Goal: Task Accomplishment & Management: Complete application form

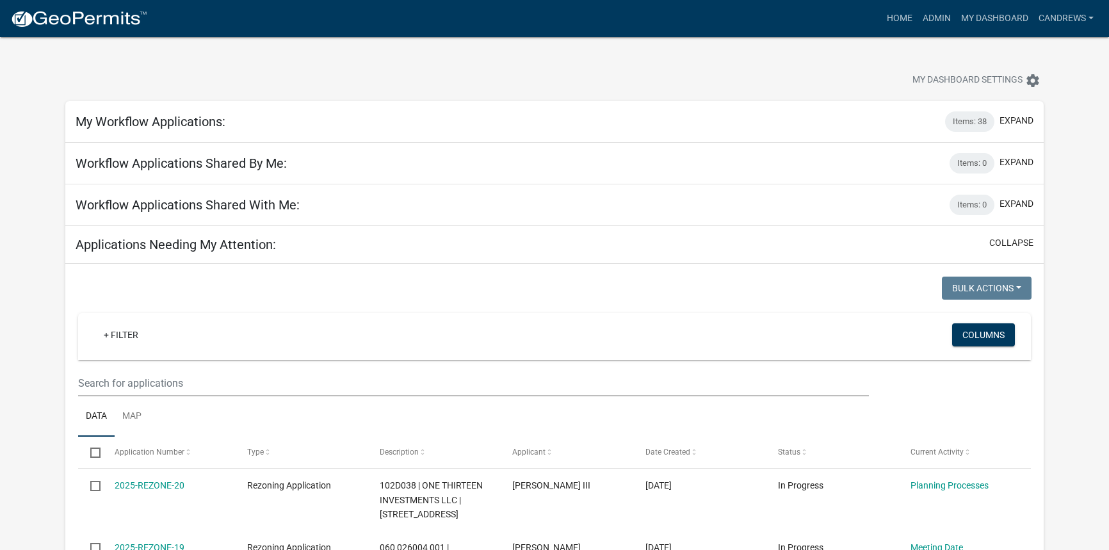
select select "2: 50"
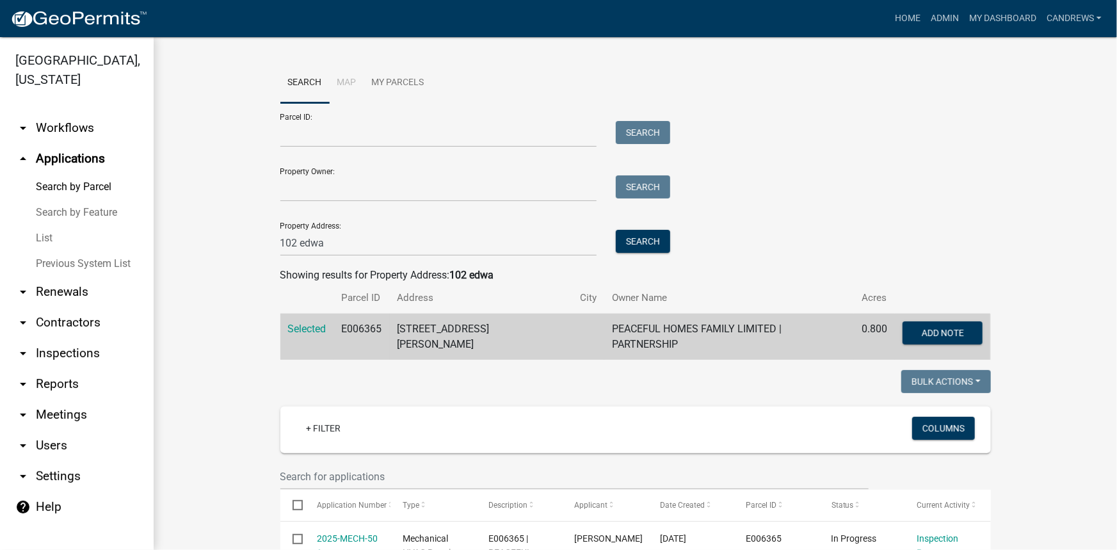
scroll to position [1217, 0]
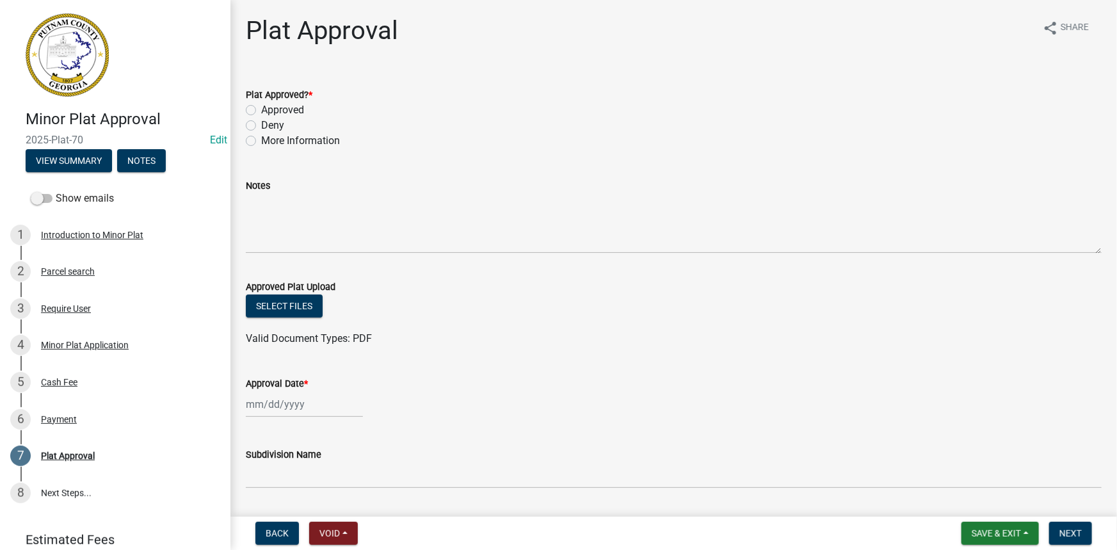
click at [261, 106] on label "Approved" at bounding box center [282, 109] width 43 height 15
click at [261, 106] on input "Approved" at bounding box center [265, 106] width 8 height 8
radio input "true"
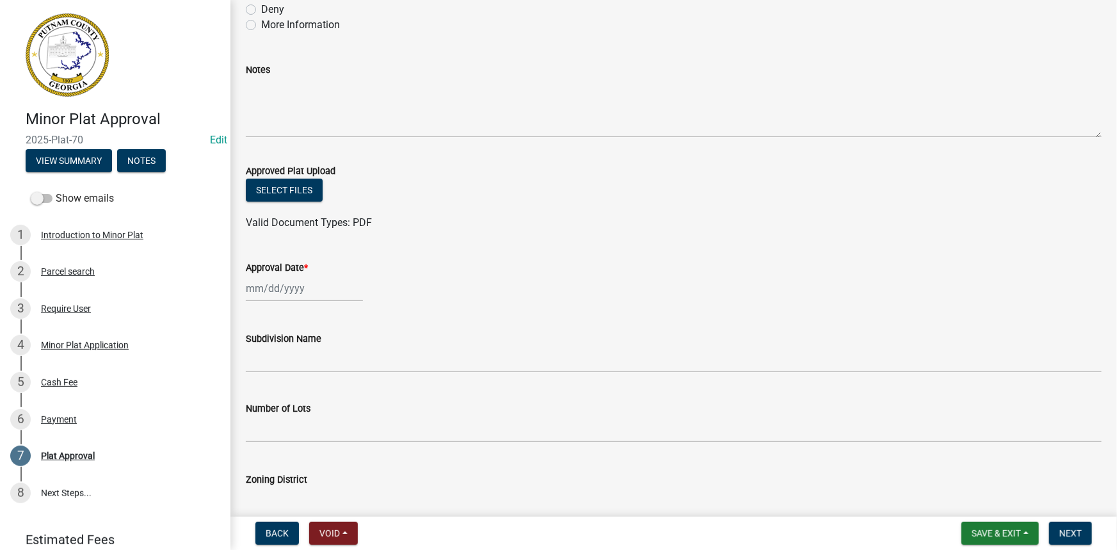
select select "9"
select select "2025"
click at [275, 289] on div "Jan Feb Mar Apr May Jun Jul Aug Sep Oct Nov Dec 1525 1526 1527 1528 1529 1530 1…" at bounding box center [304, 288] width 117 height 26
click at [319, 356] on div "4" at bounding box center [320, 356] width 20 height 20
type input "09/04/2025"
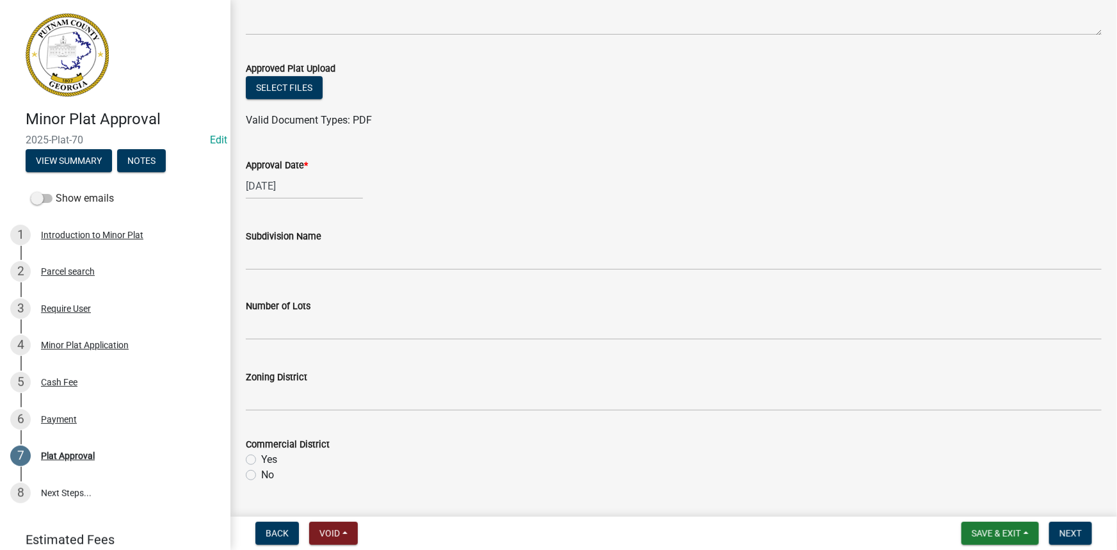
scroll to position [291, 0]
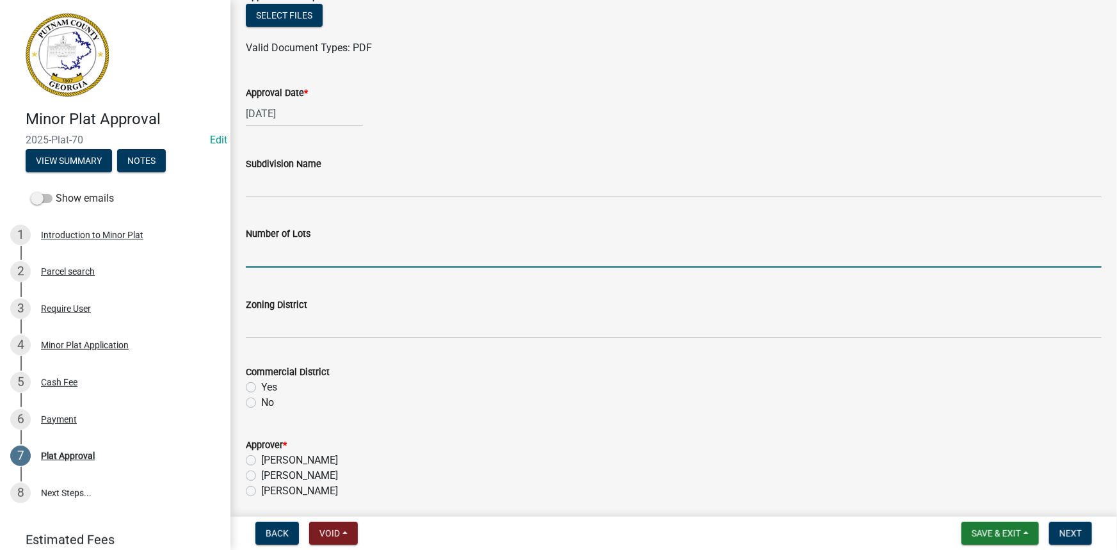
click at [287, 252] on input "text" at bounding box center [674, 254] width 856 height 26
type input "1"
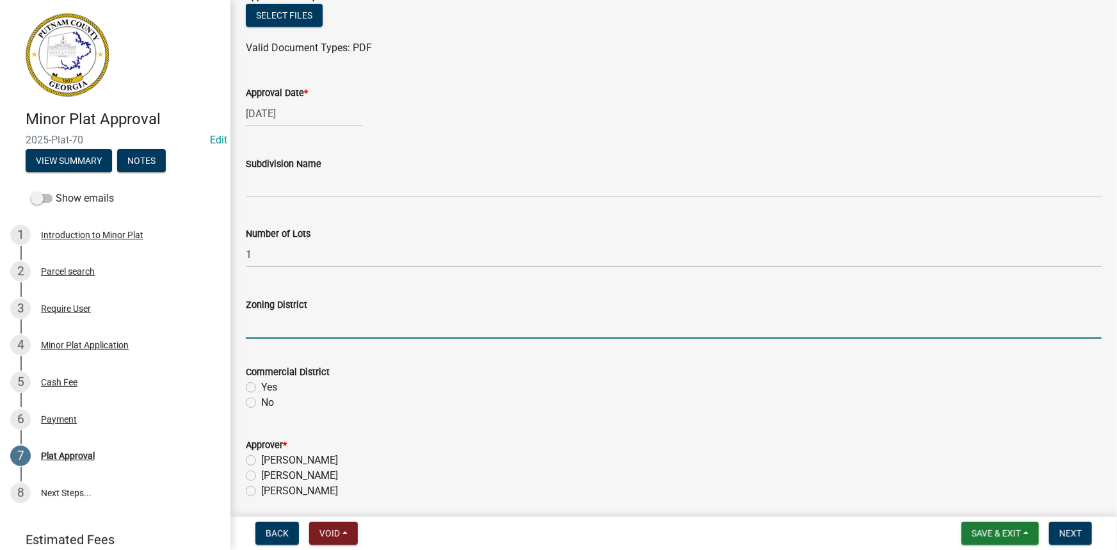
click at [278, 328] on input "Zoning District" at bounding box center [674, 325] width 856 height 26
type input "AG"
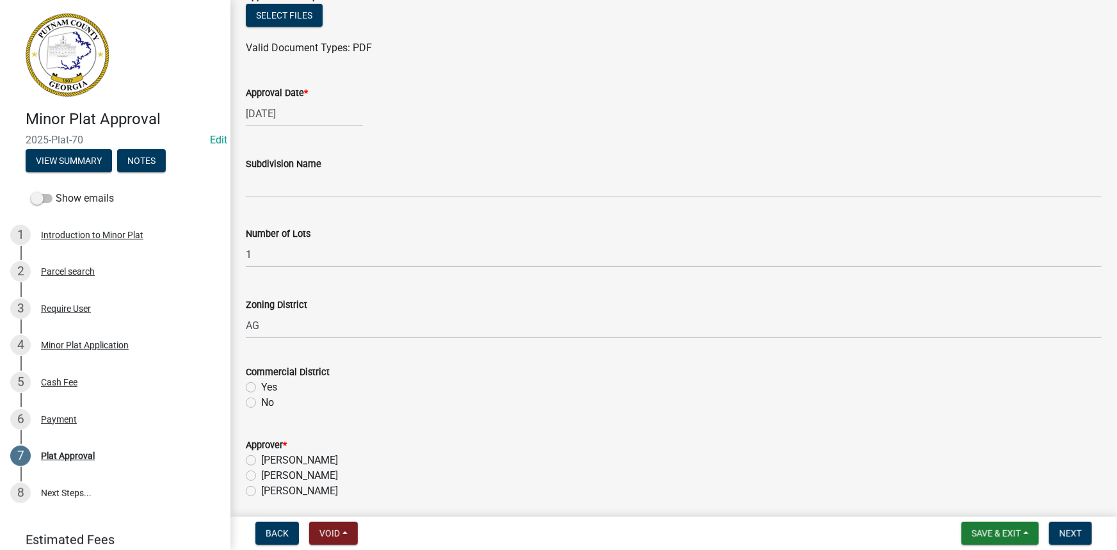
click at [269, 406] on label "No" at bounding box center [267, 402] width 13 height 15
click at [269, 403] on input "No" at bounding box center [265, 399] width 8 height 8
radio input "true"
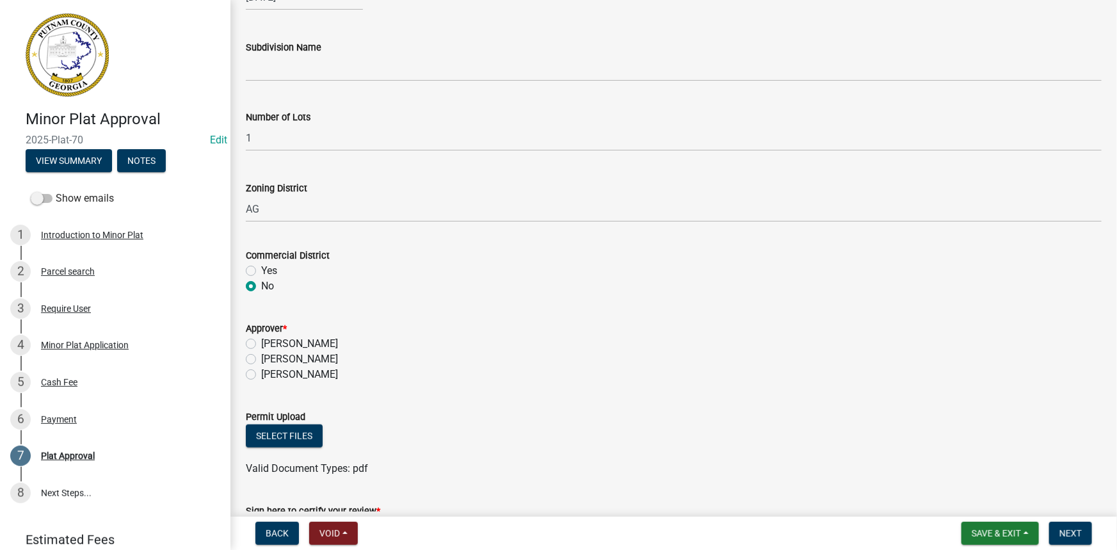
click at [332, 357] on label "Courtney Andrews" at bounding box center [299, 358] width 77 height 15
click at [270, 357] on input "Courtney Andrews" at bounding box center [265, 355] width 8 height 8
radio input "true"
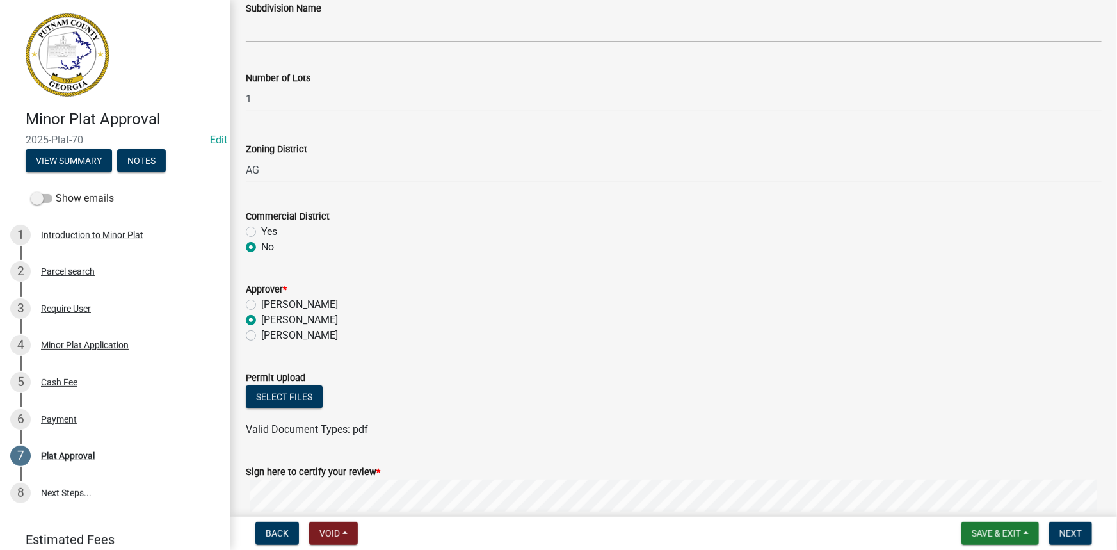
scroll to position [524, 0]
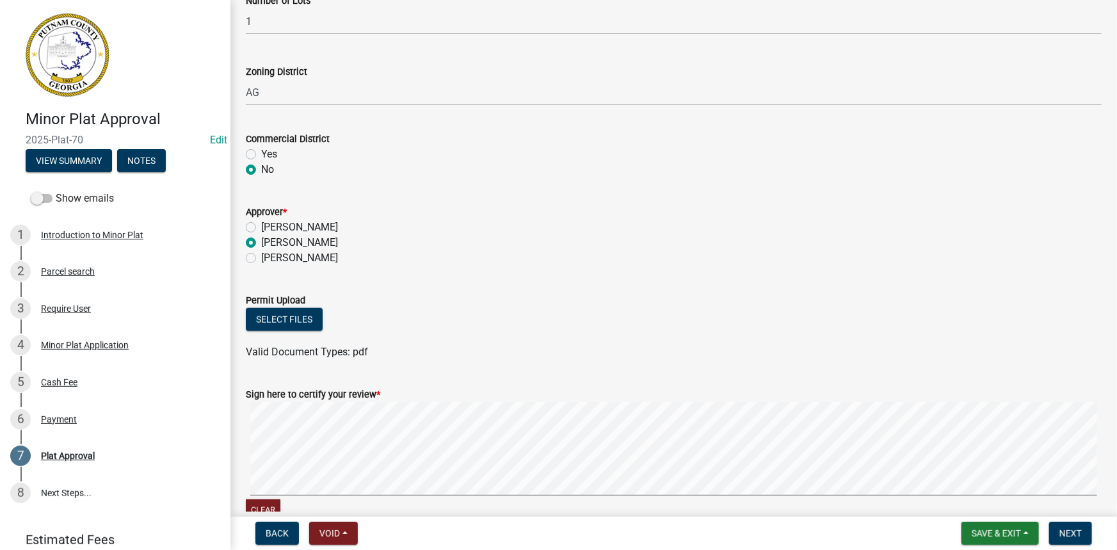
click at [258, 512] on div "Minor Plat Approval 2025-Plat-70 Edit View Summary Notes Show emails 1 Introduc…" at bounding box center [558, 275] width 1117 height 550
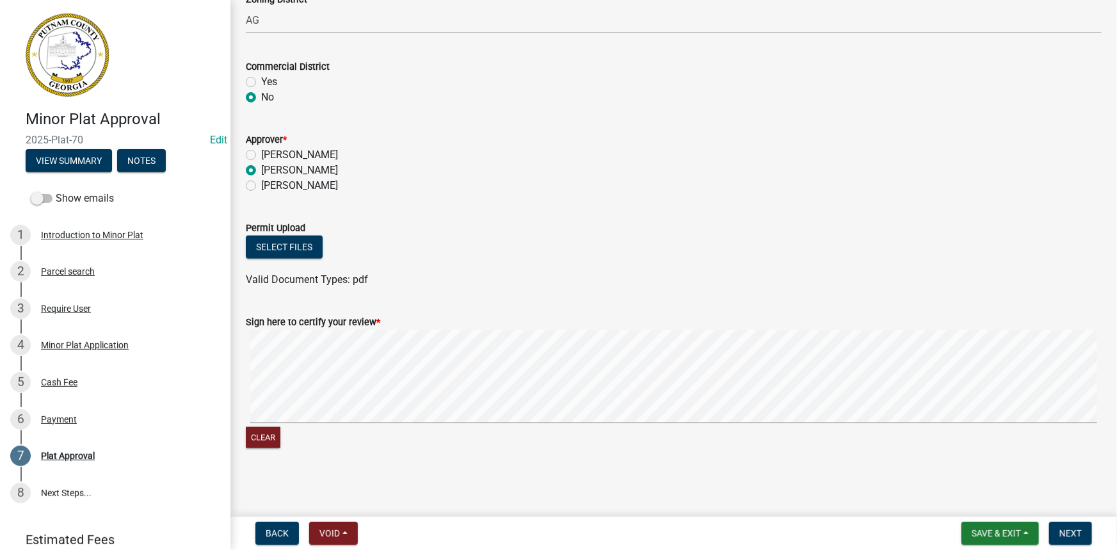
scroll to position [596, 0]
click at [281, 431] on div "Clear" at bounding box center [674, 439] width 856 height 24
click at [255, 438] on button "Clear" at bounding box center [263, 437] width 35 height 21
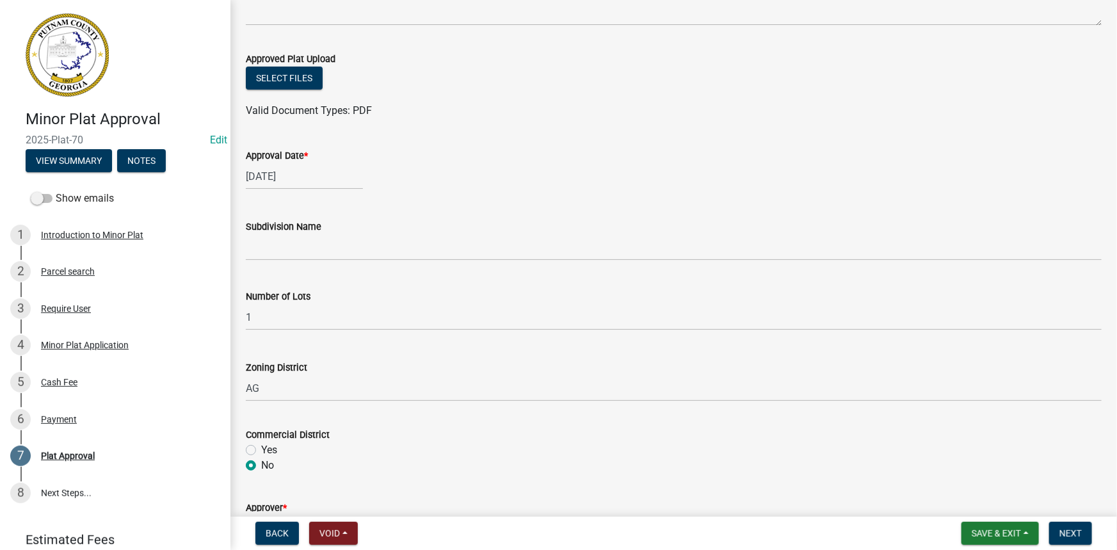
scroll to position [216, 0]
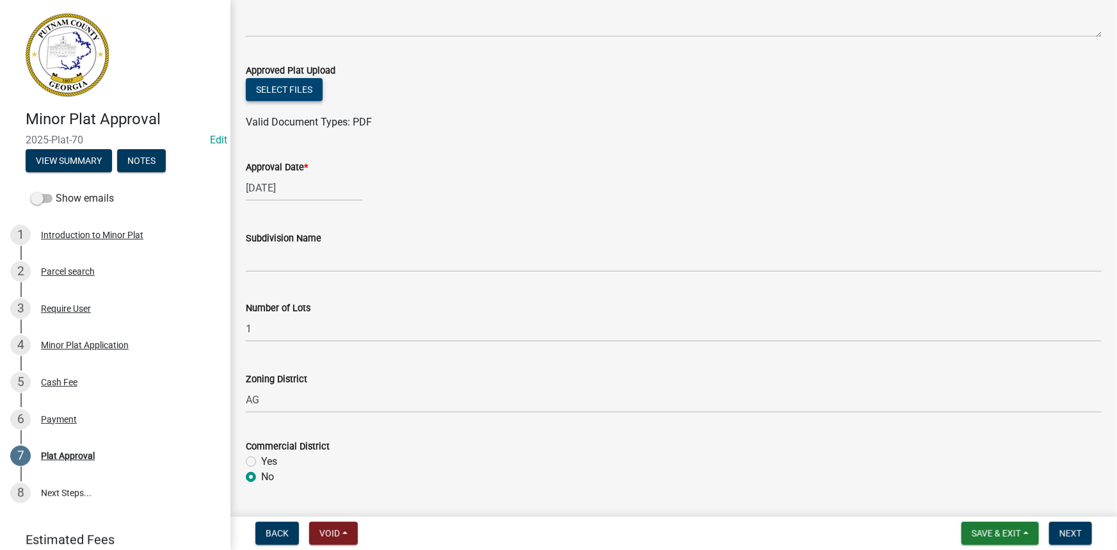
click at [281, 83] on button "Select files" at bounding box center [284, 89] width 77 height 23
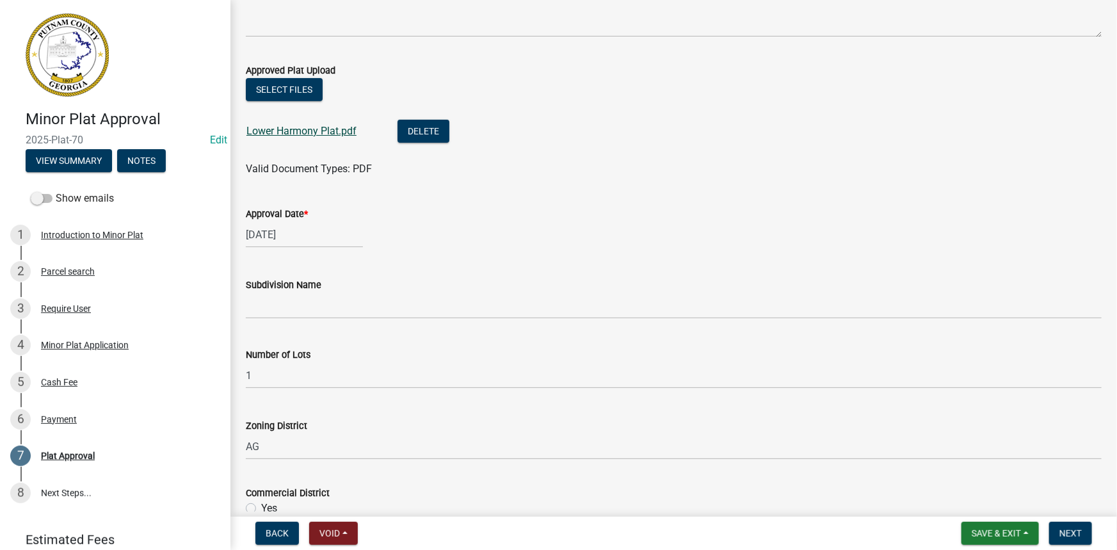
click at [313, 129] on link "Lower Harmony Plat.pdf" at bounding box center [301, 131] width 110 height 12
click at [442, 124] on button "Delete" at bounding box center [424, 131] width 52 height 23
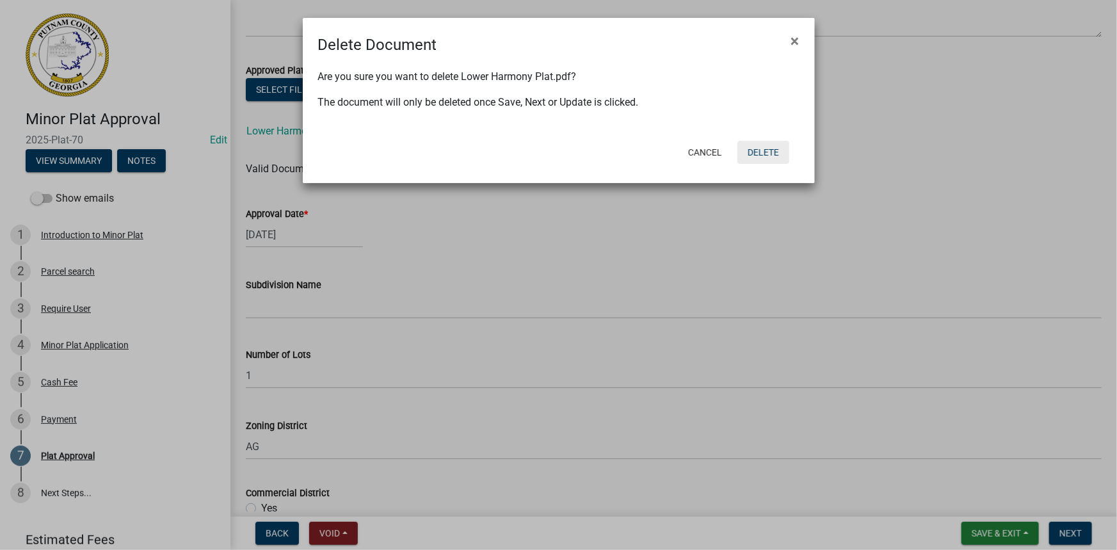
click at [761, 155] on button "Delete" at bounding box center [764, 152] width 52 height 23
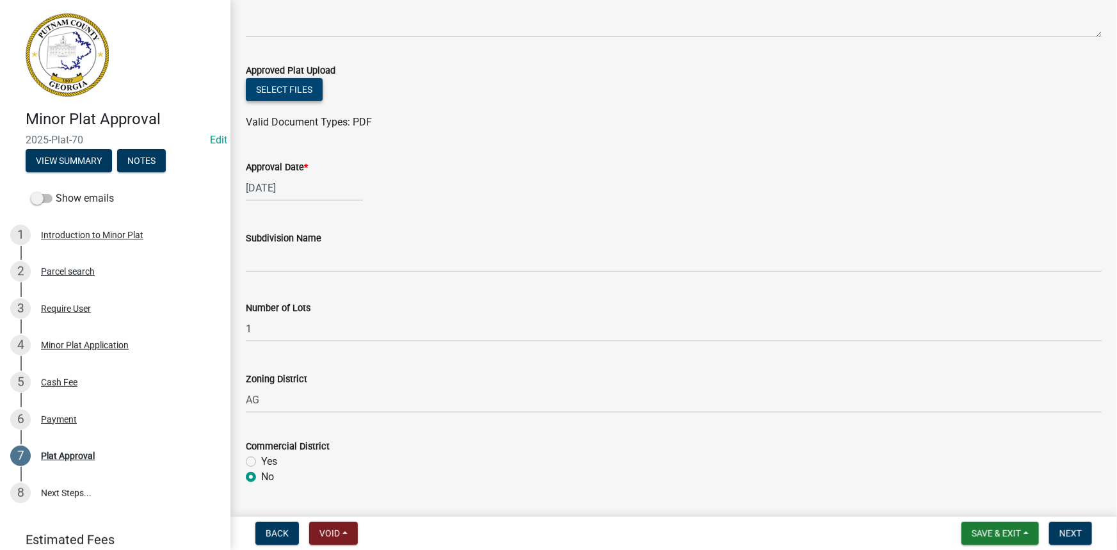
click at [300, 95] on button "Select files" at bounding box center [284, 89] width 77 height 23
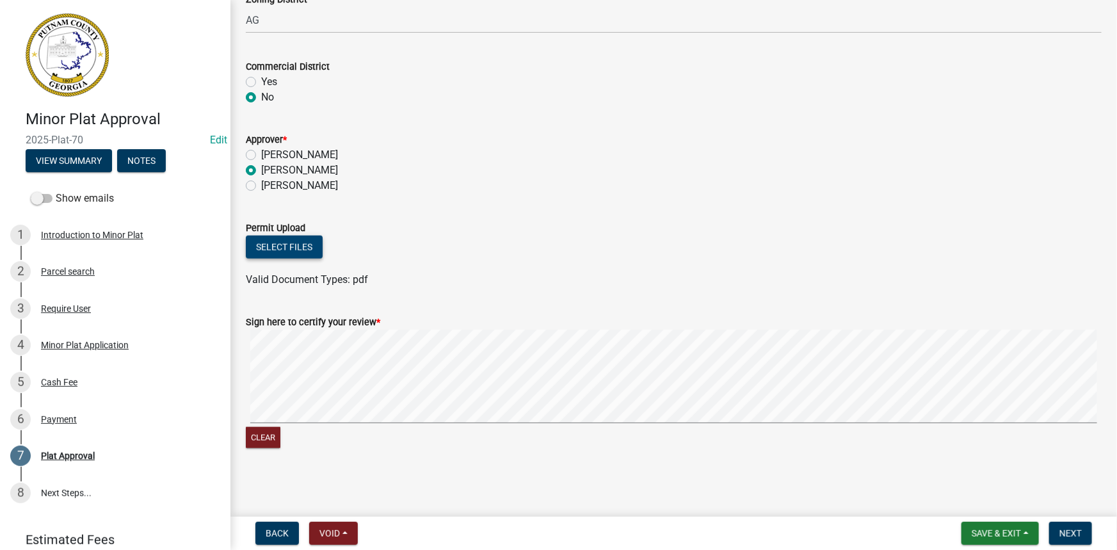
click at [304, 248] on button "Select files" at bounding box center [284, 247] width 77 height 23
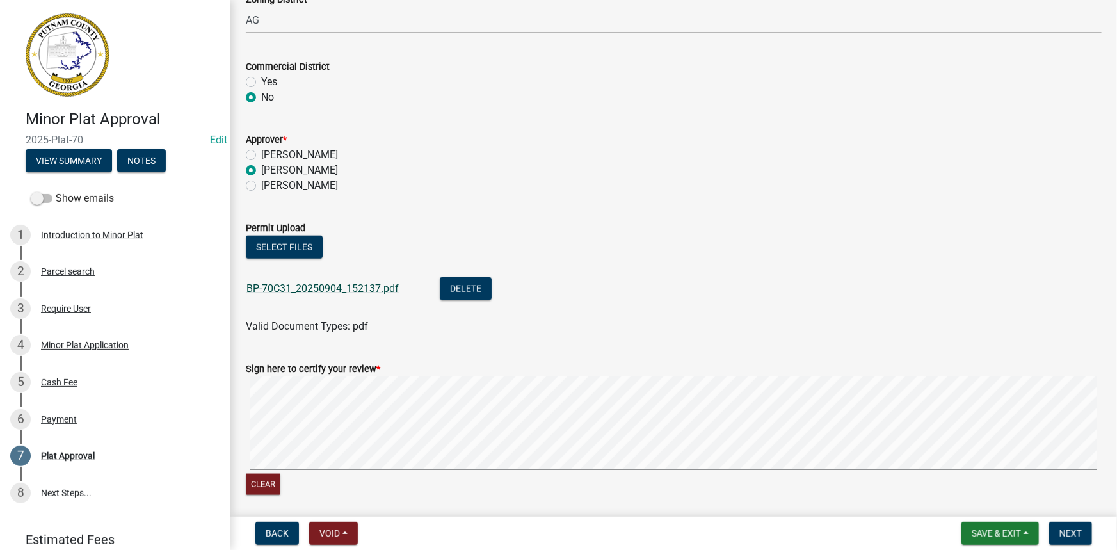
click at [363, 285] on link "BP-70C31_20250904_152137.pdf" at bounding box center [322, 288] width 152 height 12
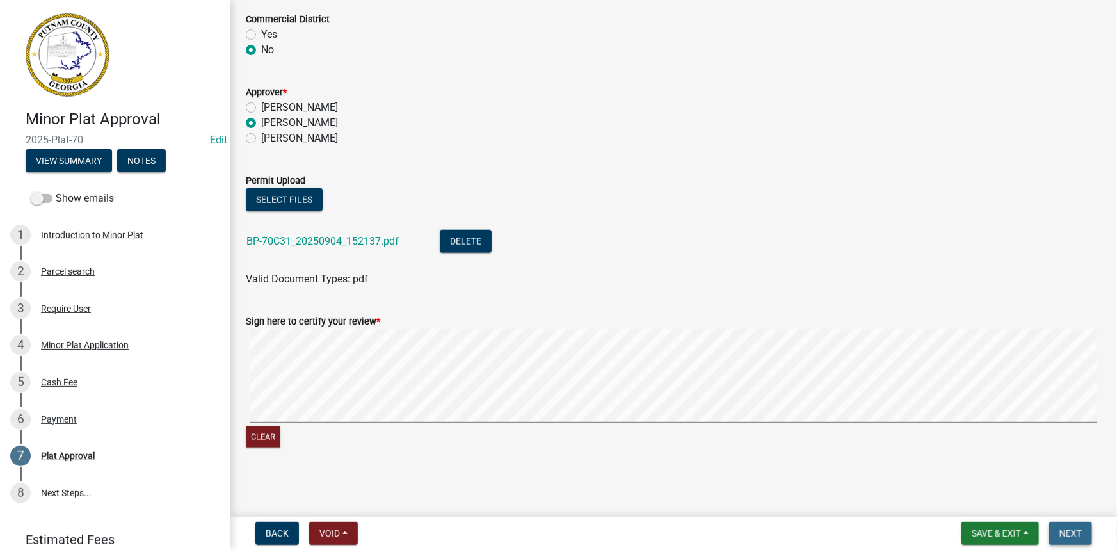
click at [1082, 536] on button "Next" at bounding box center [1070, 533] width 43 height 23
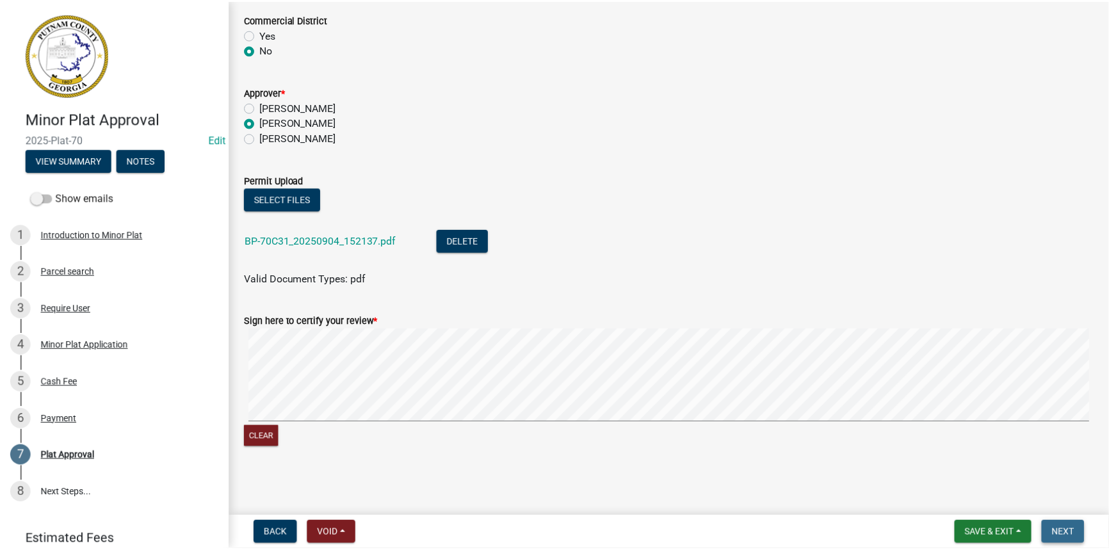
scroll to position [0, 0]
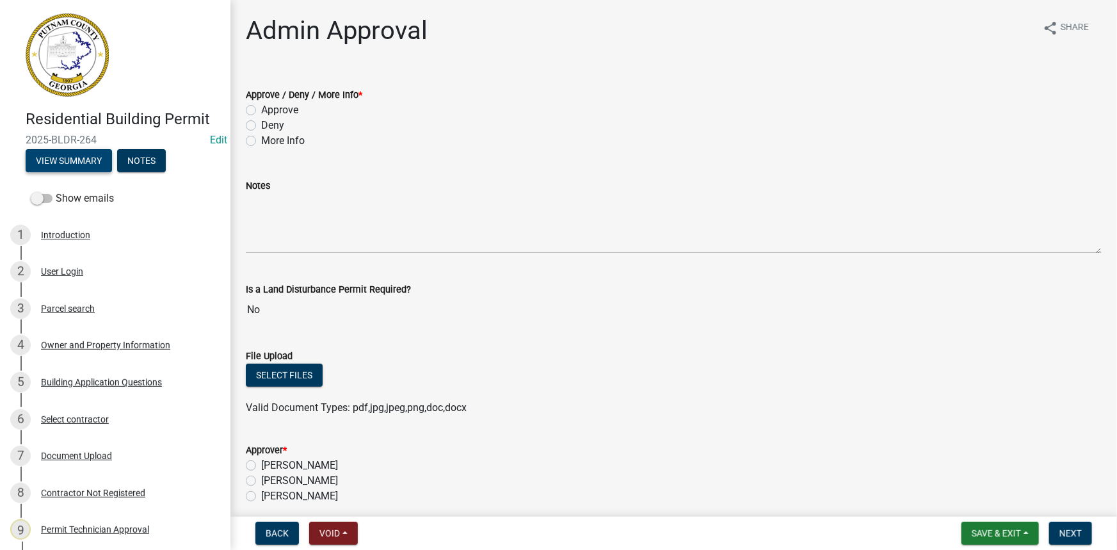
click at [97, 160] on button "View Summary" at bounding box center [69, 160] width 86 height 23
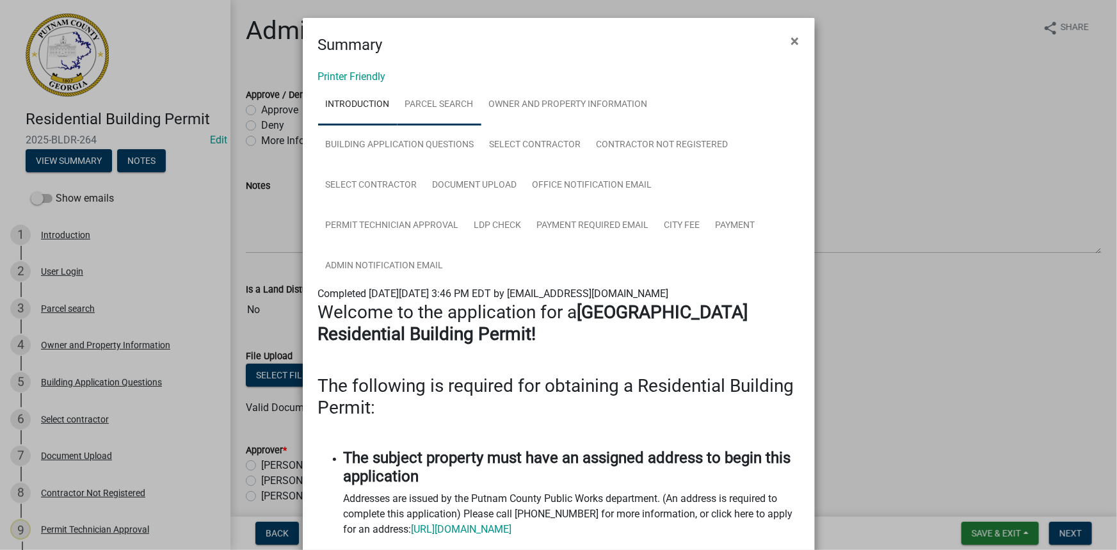
click at [428, 93] on link "Parcel search" at bounding box center [440, 105] width 84 height 41
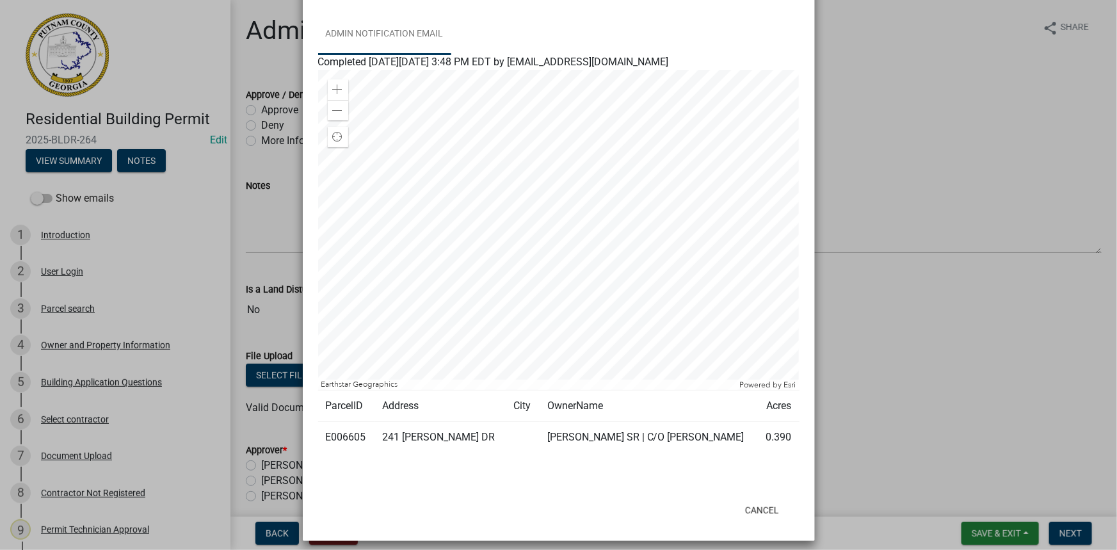
scroll to position [232, 0]
drag, startPoint x: 362, startPoint y: 435, endPoint x: 324, endPoint y: 435, distance: 37.8
click at [324, 435] on td "E006605" at bounding box center [346, 436] width 57 height 31
copy td "E006605"
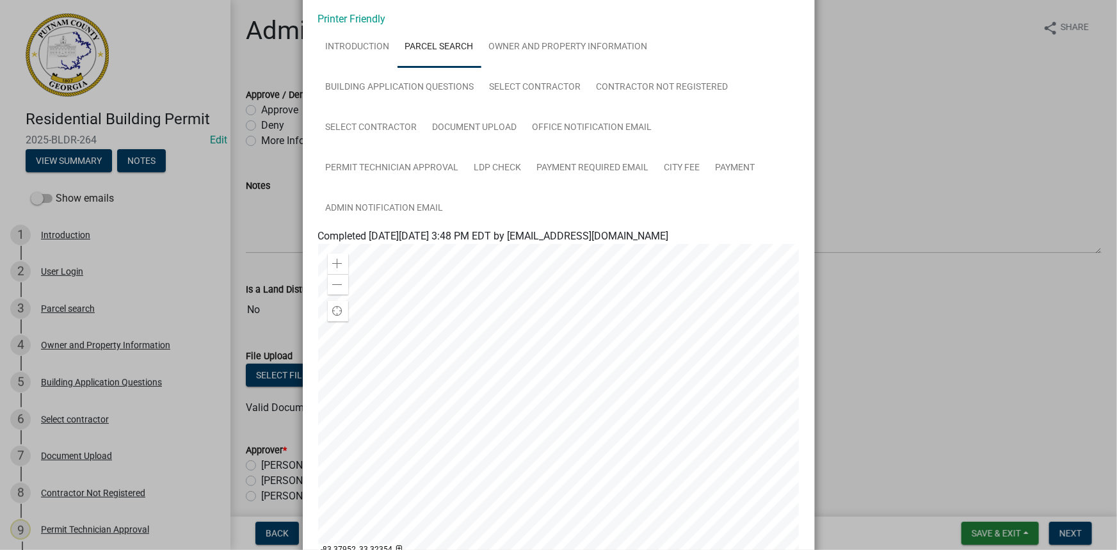
scroll to position [0, 0]
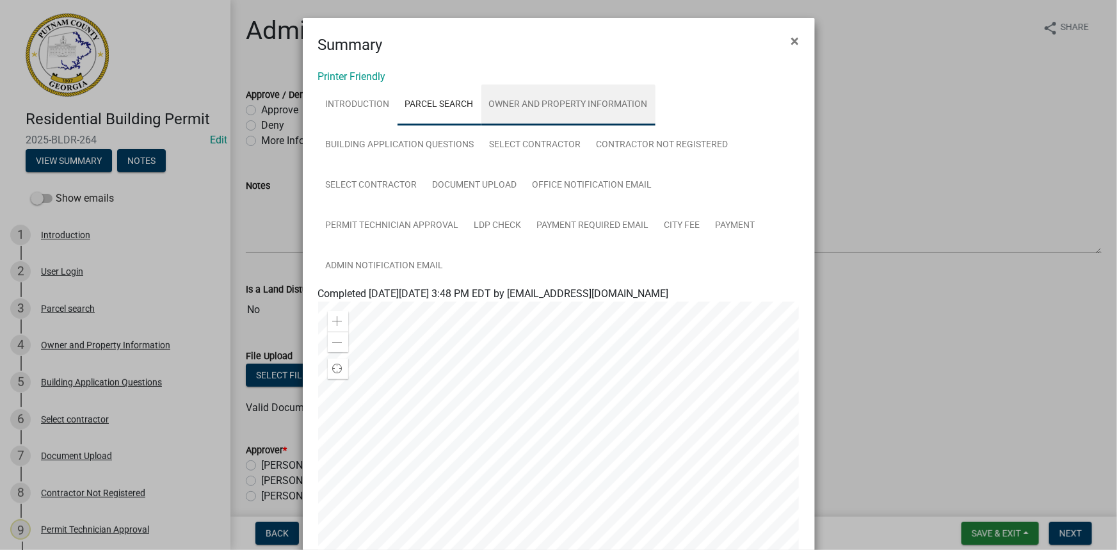
click at [573, 94] on link "Owner and Property Information" at bounding box center [568, 105] width 174 height 41
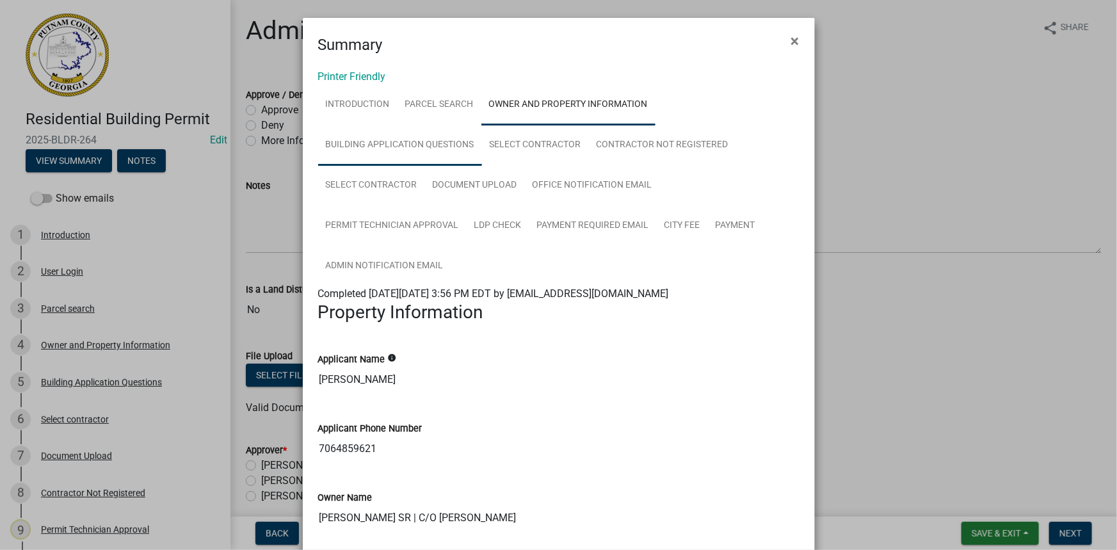
click at [409, 143] on link "Building Application Questions" at bounding box center [400, 145] width 164 height 41
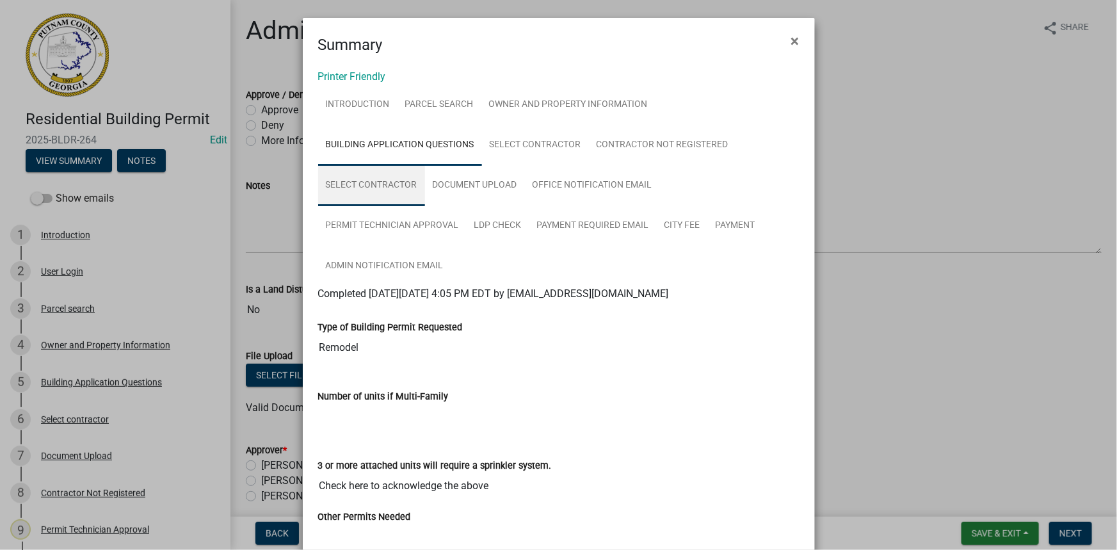
click at [400, 177] on link "Select contractor" at bounding box center [371, 185] width 107 height 41
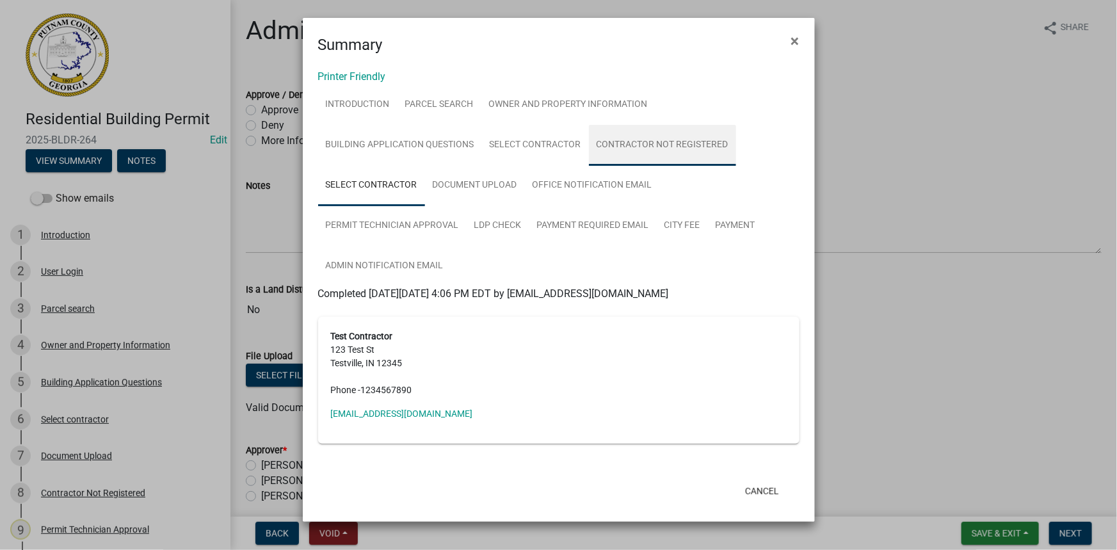
click at [606, 150] on link "Contractor Not Registered" at bounding box center [662, 145] width 147 height 41
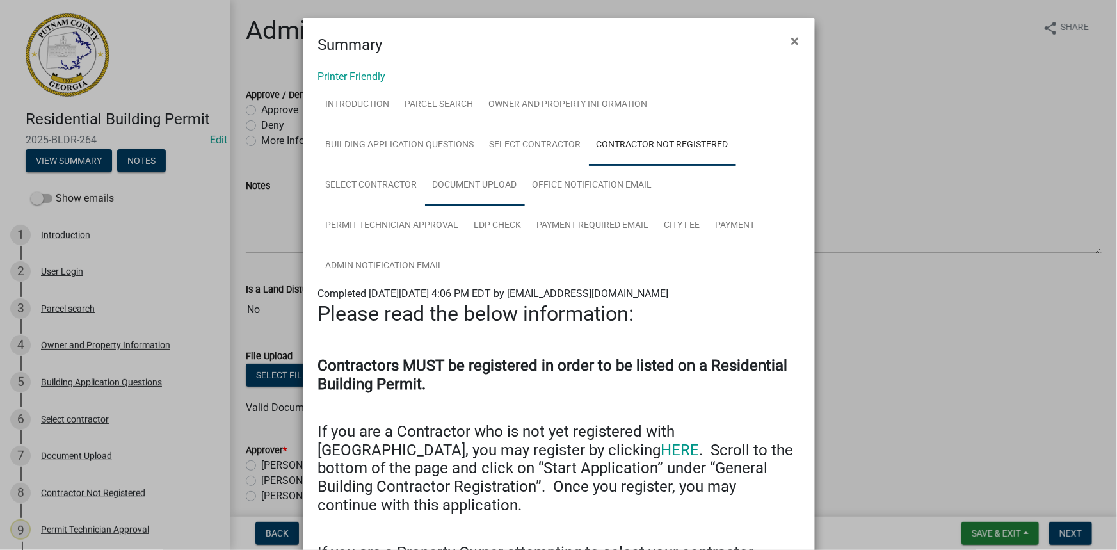
click at [442, 184] on link "Document Upload" at bounding box center [475, 185] width 100 height 41
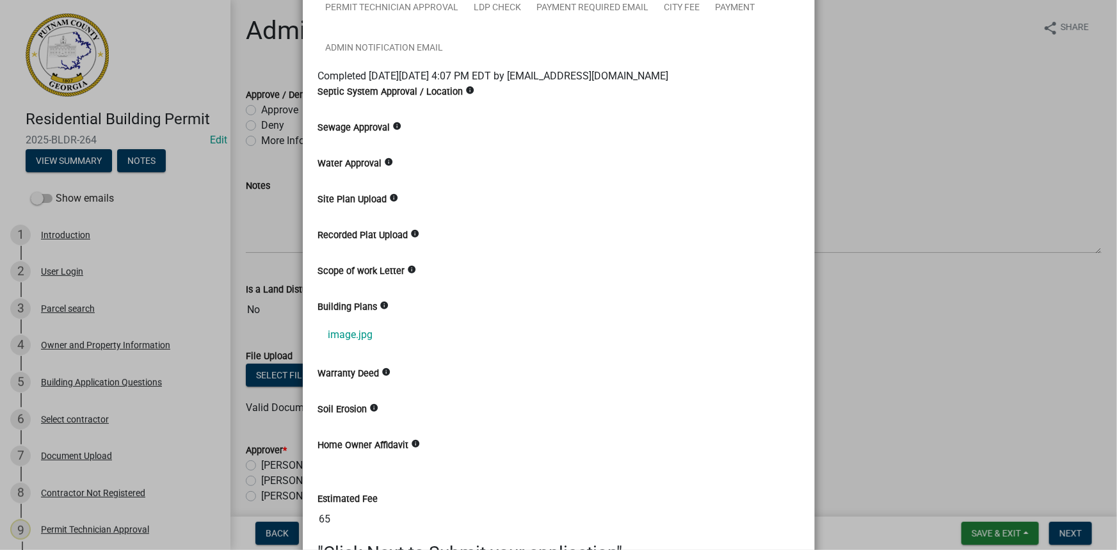
scroll to position [232, 0]
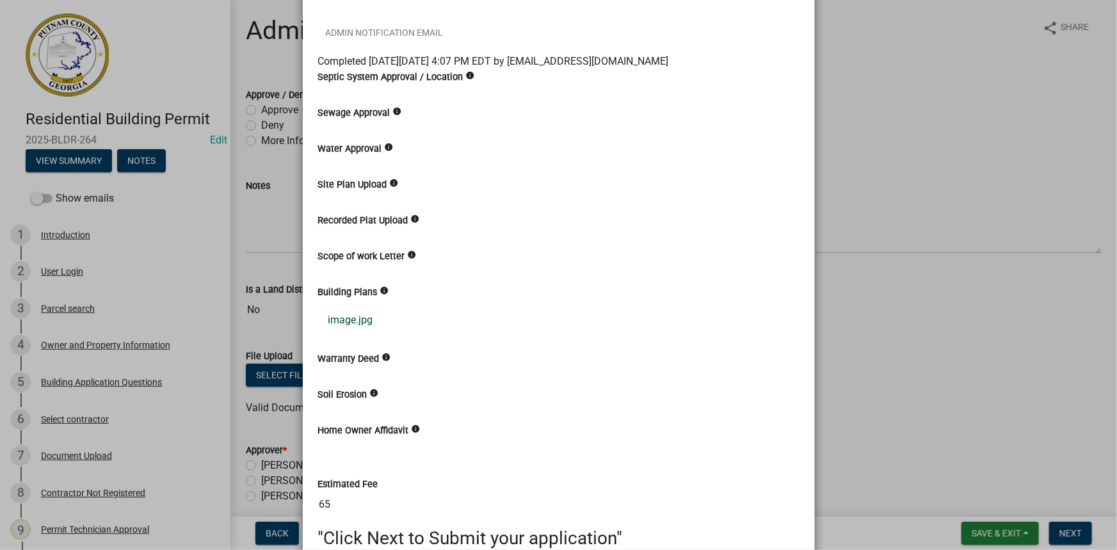
click at [334, 319] on link "image.jpg" at bounding box center [558, 320] width 481 height 31
click at [845, 196] on ngb-modal-window "Summary × Printer Friendly Introduction Parcel search Owner and Property Inform…" at bounding box center [558, 275] width 1117 height 550
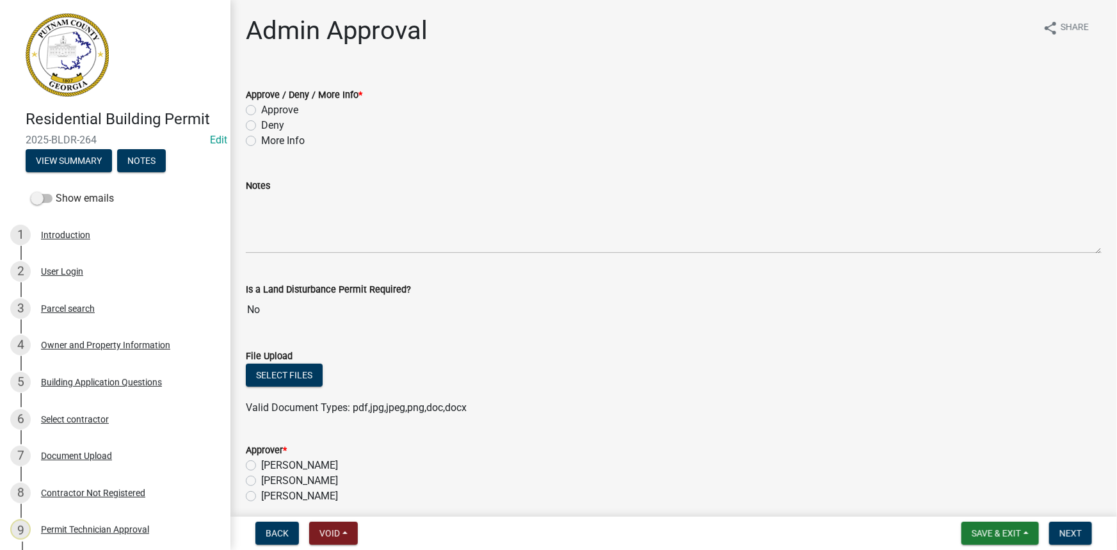
drag, startPoint x: 298, startPoint y: 144, endPoint x: 324, endPoint y: 239, distance: 98.1
click at [298, 144] on label "More Info" at bounding box center [283, 140] width 44 height 15
click at [270, 141] on input "More Info" at bounding box center [265, 137] width 8 height 8
radio input "true"
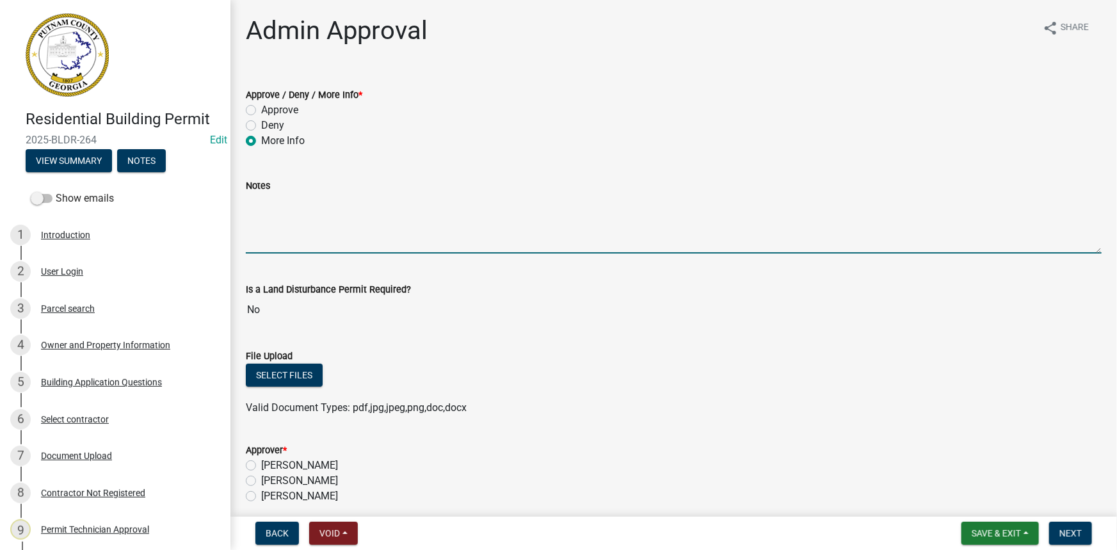
click at [327, 239] on textarea "Notes" at bounding box center [674, 223] width 856 height 60
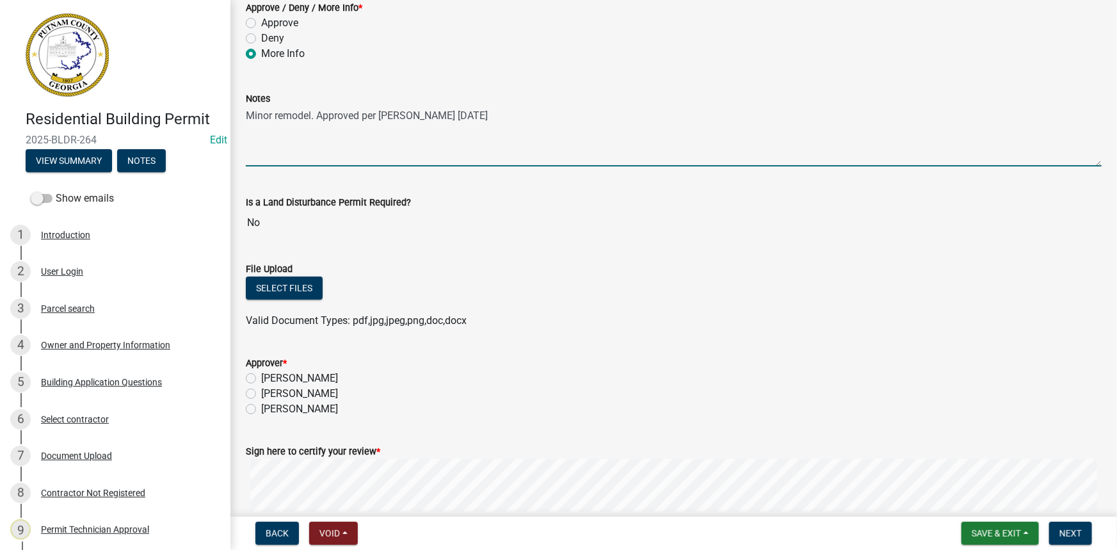
scroll to position [116, 0]
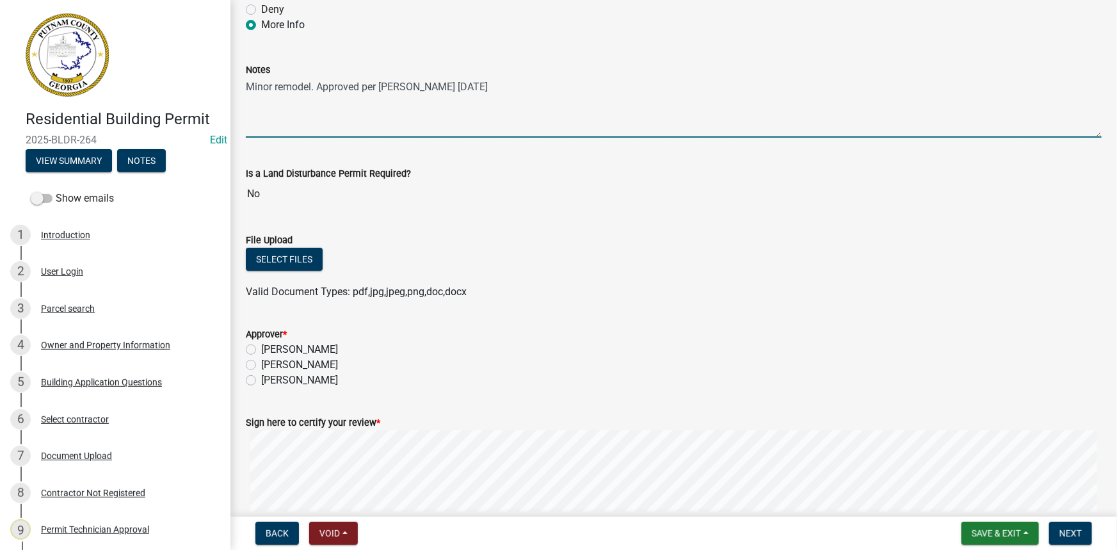
type textarea "Minor remodel. Approved per L. Jackson 9-4-25"
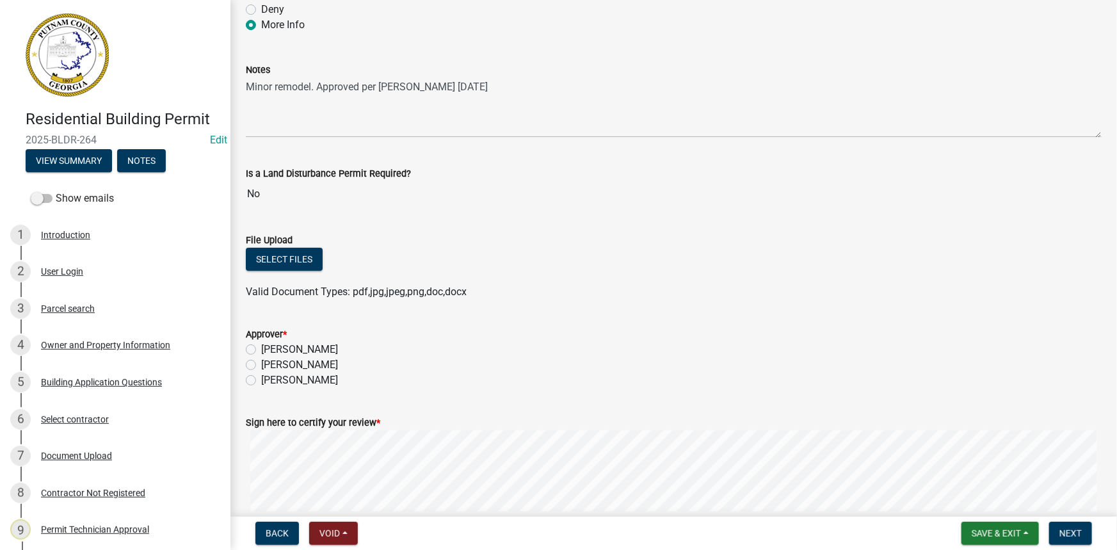
click at [292, 367] on label "Courtney Andrews" at bounding box center [299, 364] width 77 height 15
click at [270, 366] on input "Courtney Andrews" at bounding box center [265, 361] width 8 height 8
radio input "true"
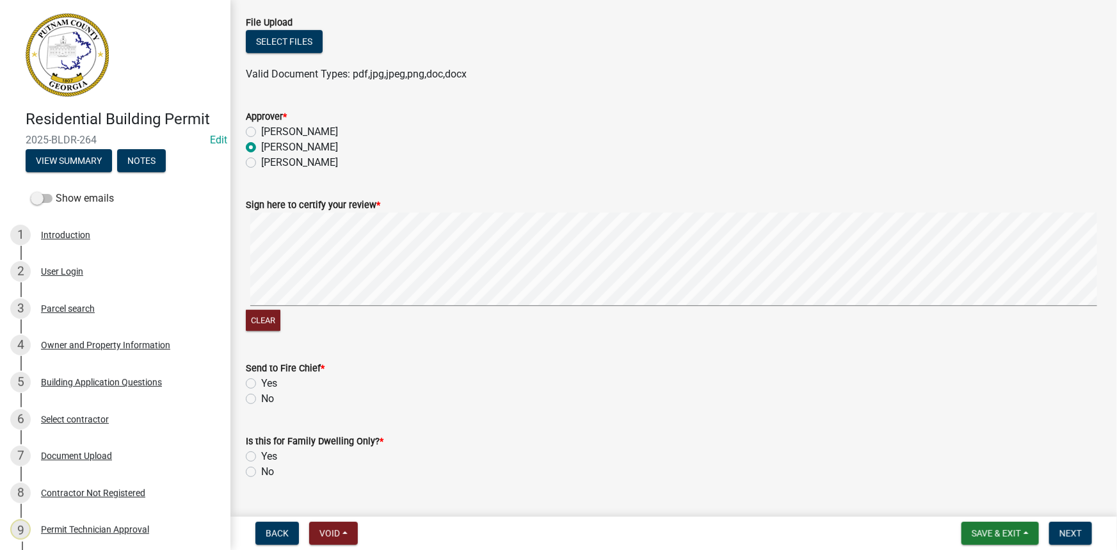
scroll to position [349, 0]
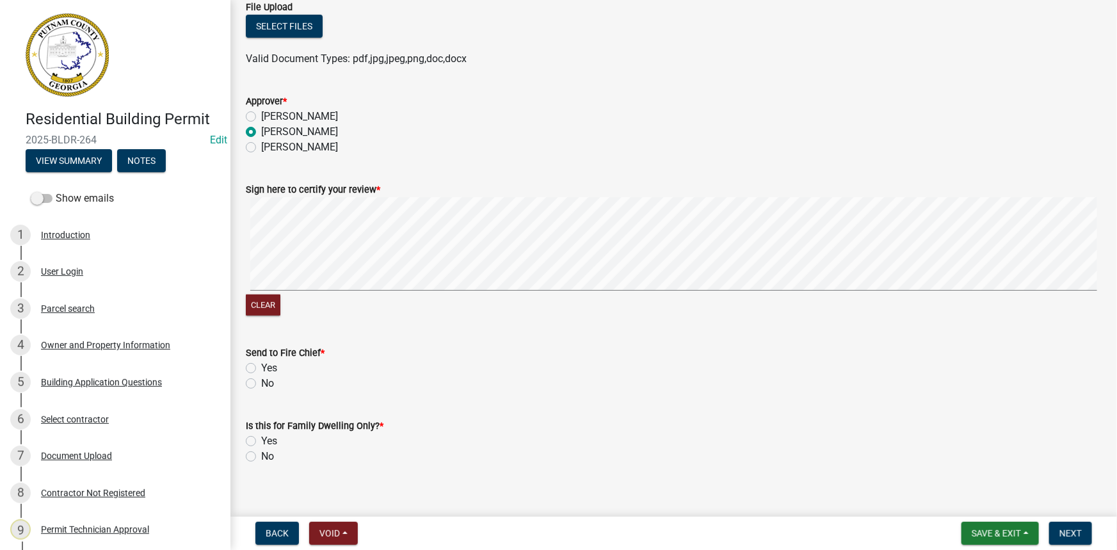
click at [261, 456] on label "No" at bounding box center [267, 456] width 13 height 15
click at [261, 456] on input "No" at bounding box center [265, 453] width 8 height 8
radio input "true"
click at [261, 384] on label "No" at bounding box center [267, 383] width 13 height 15
click at [261, 384] on input "No" at bounding box center [265, 380] width 8 height 8
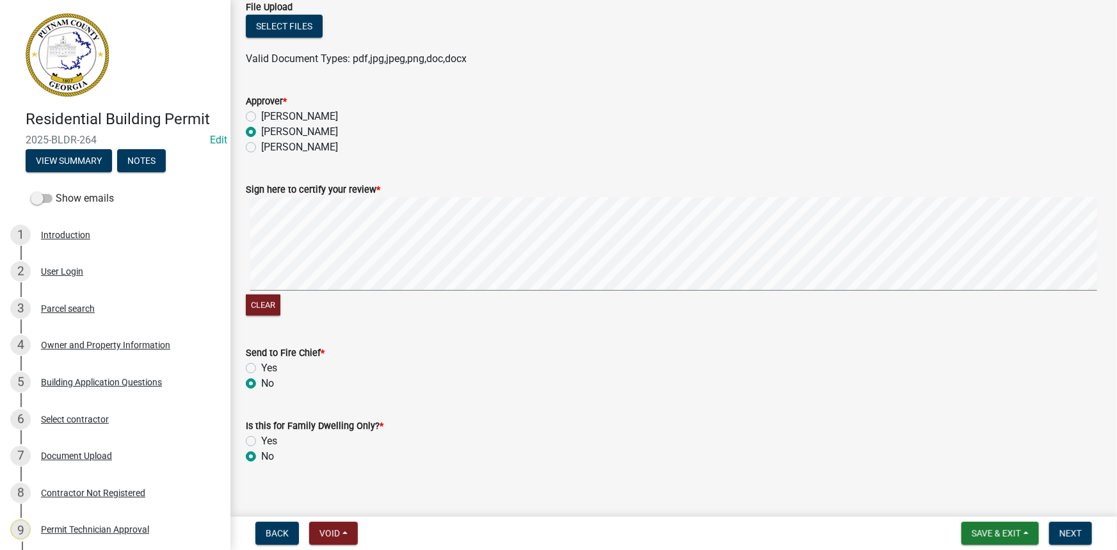
radio input "true"
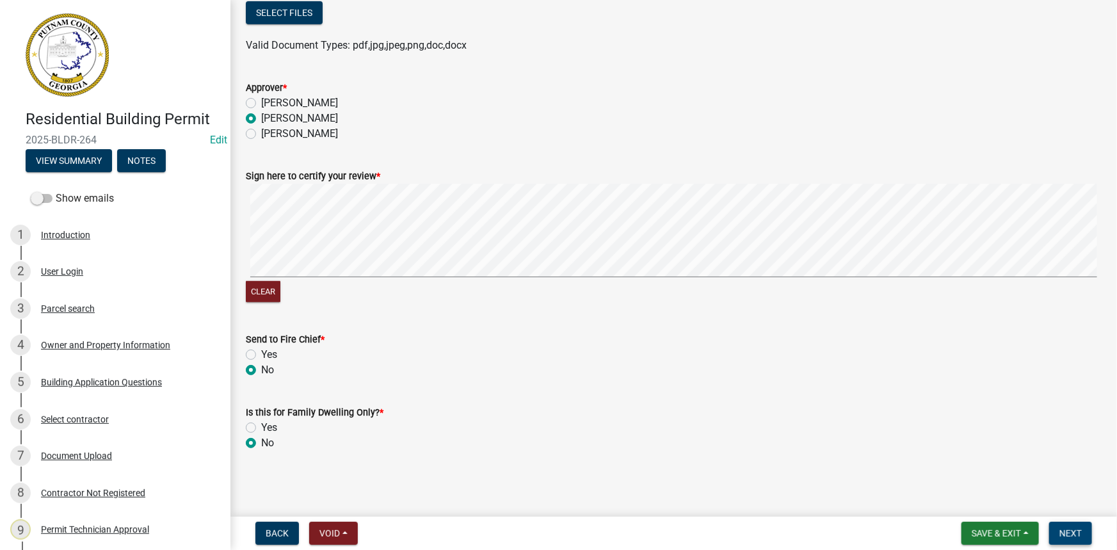
click at [1078, 543] on button "Next" at bounding box center [1070, 533] width 43 height 23
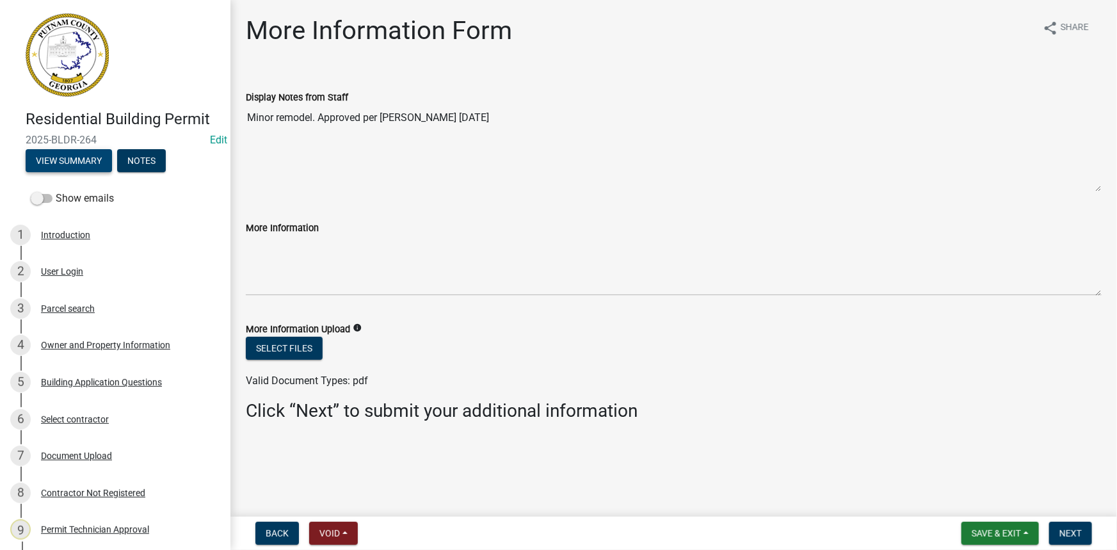
click at [80, 156] on button "View Summary" at bounding box center [69, 160] width 86 height 23
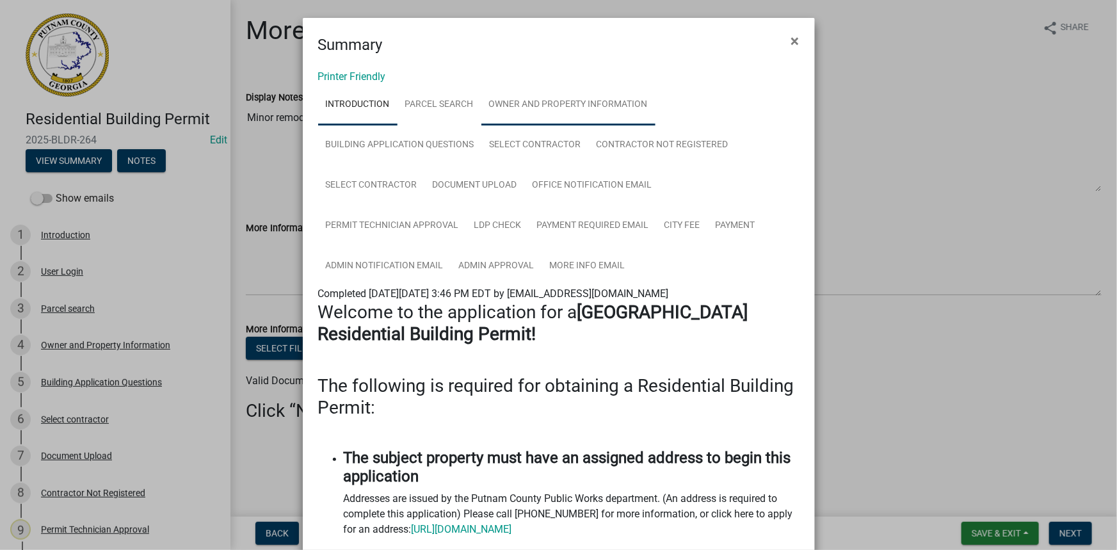
click at [498, 107] on link "Owner and Property Information" at bounding box center [568, 105] width 174 height 41
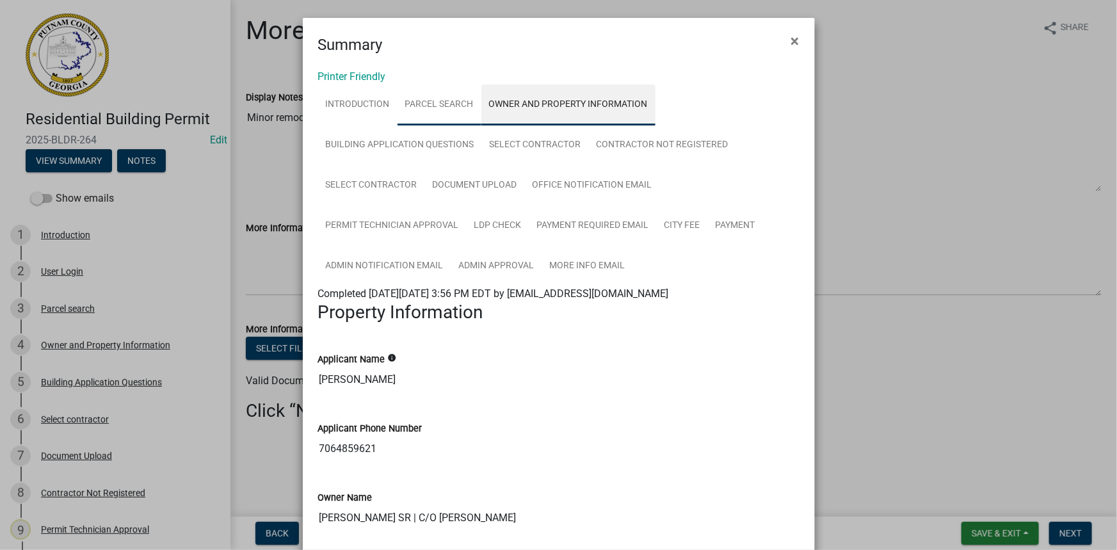
click at [444, 109] on link "Parcel search" at bounding box center [440, 105] width 84 height 41
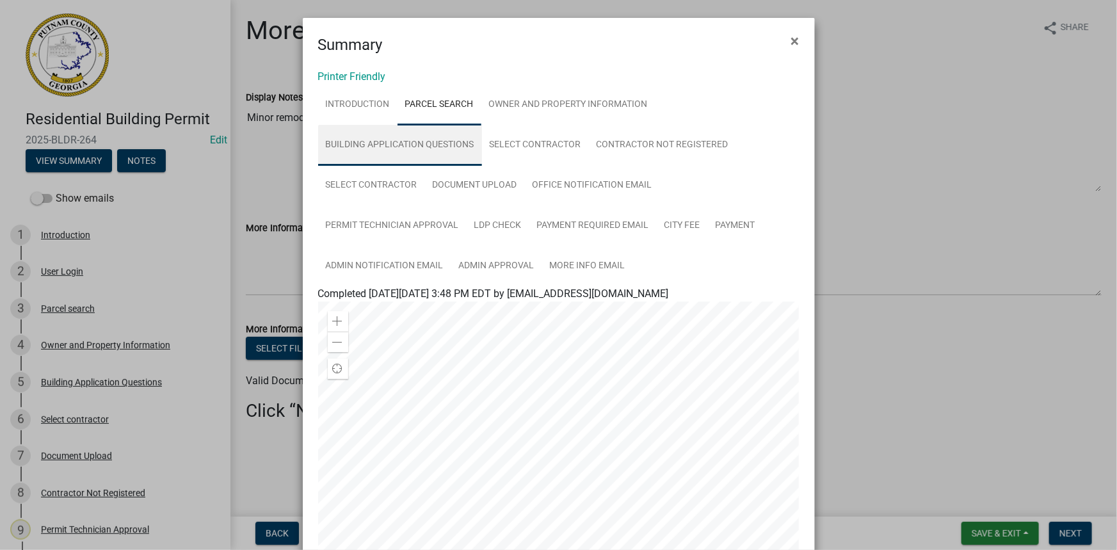
click at [376, 145] on link "Building Application Questions" at bounding box center [400, 145] width 164 height 41
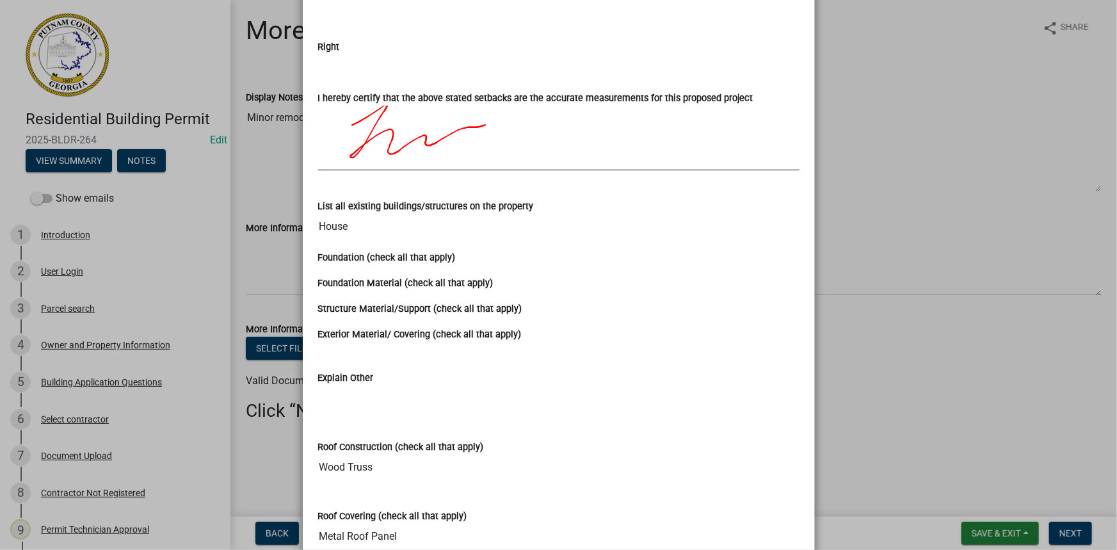
scroll to position [1978, 0]
click at [894, 182] on ngb-modal-window "Summary × Printer Friendly Introduction Parcel search Owner and Property Inform…" at bounding box center [558, 275] width 1117 height 550
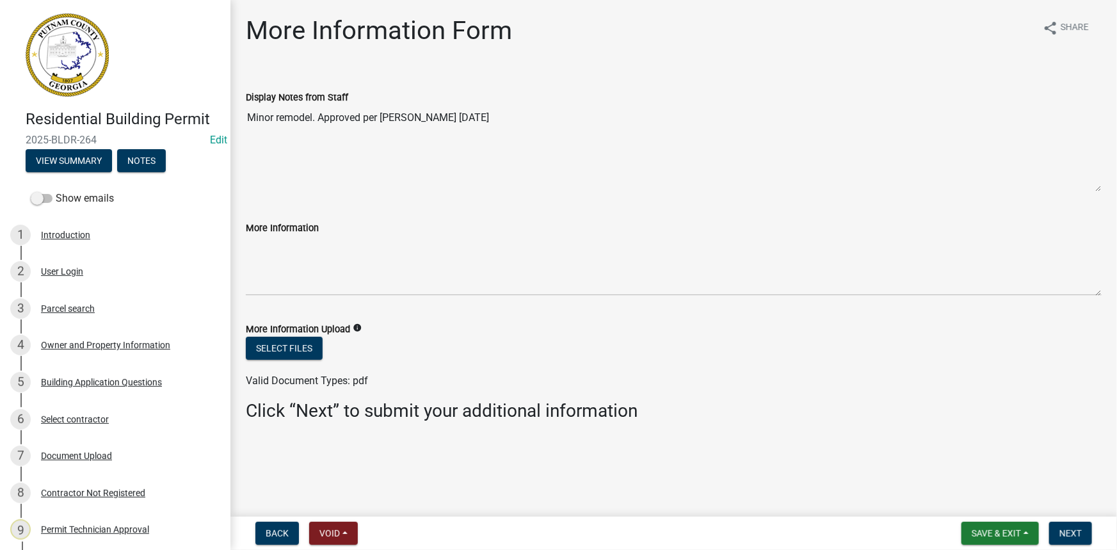
drag, startPoint x: 503, startPoint y: 120, endPoint x: 244, endPoint y: 118, distance: 258.7
click at [244, 118] on div "Display Notes from Staff Minor remodel. Approved per L. Jackson 9-4-25" at bounding box center [673, 132] width 875 height 120
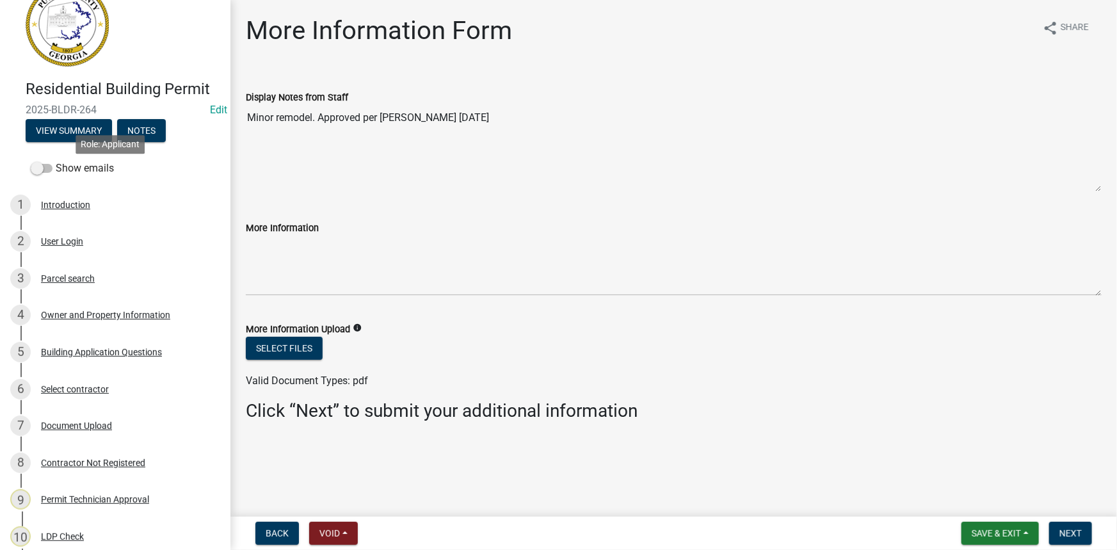
scroll to position [0, 0]
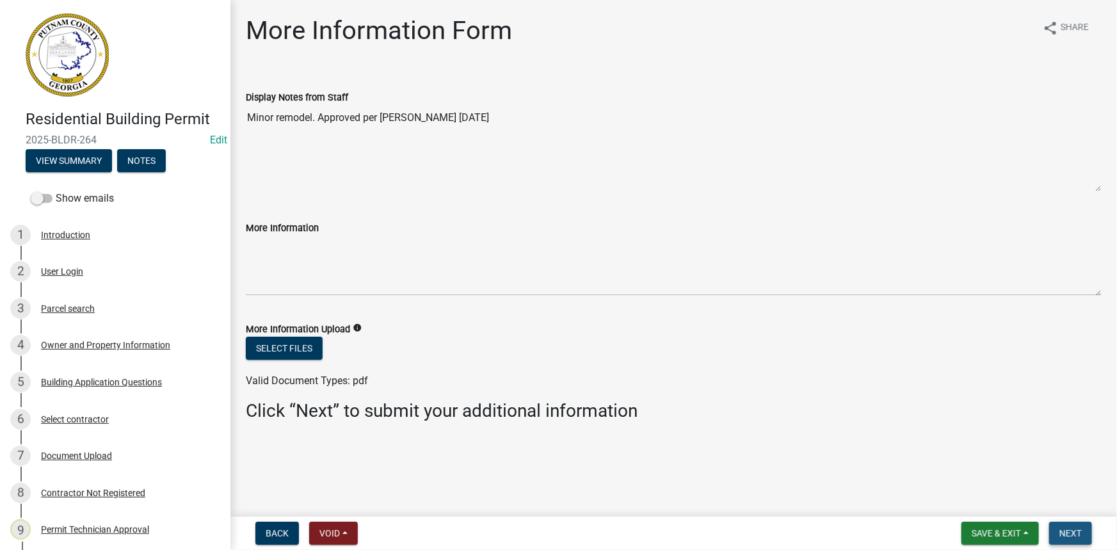
click at [1074, 535] on span "Next" at bounding box center [1071, 533] width 22 height 10
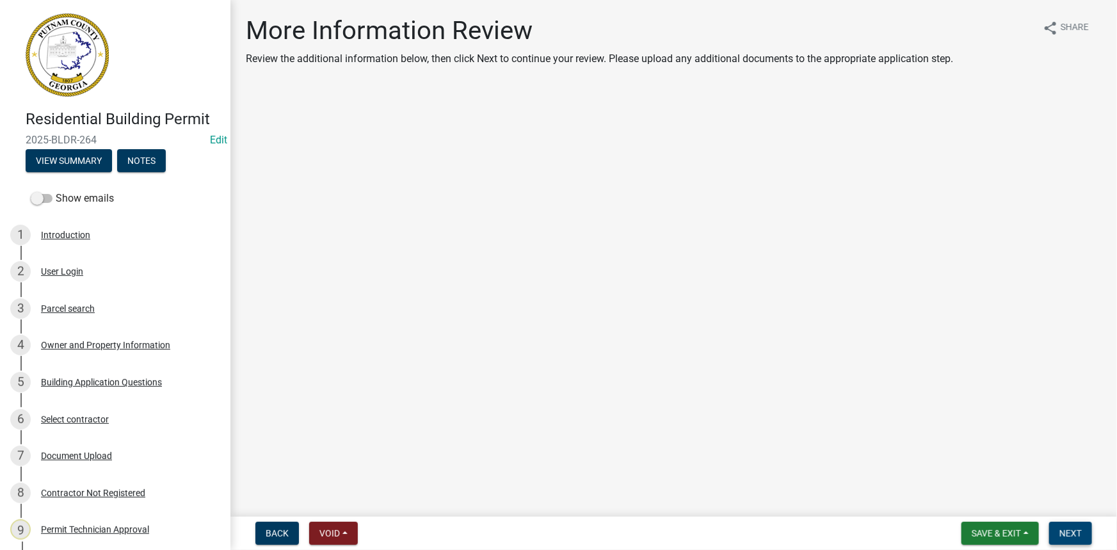
click at [1072, 524] on button "Next" at bounding box center [1070, 533] width 43 height 23
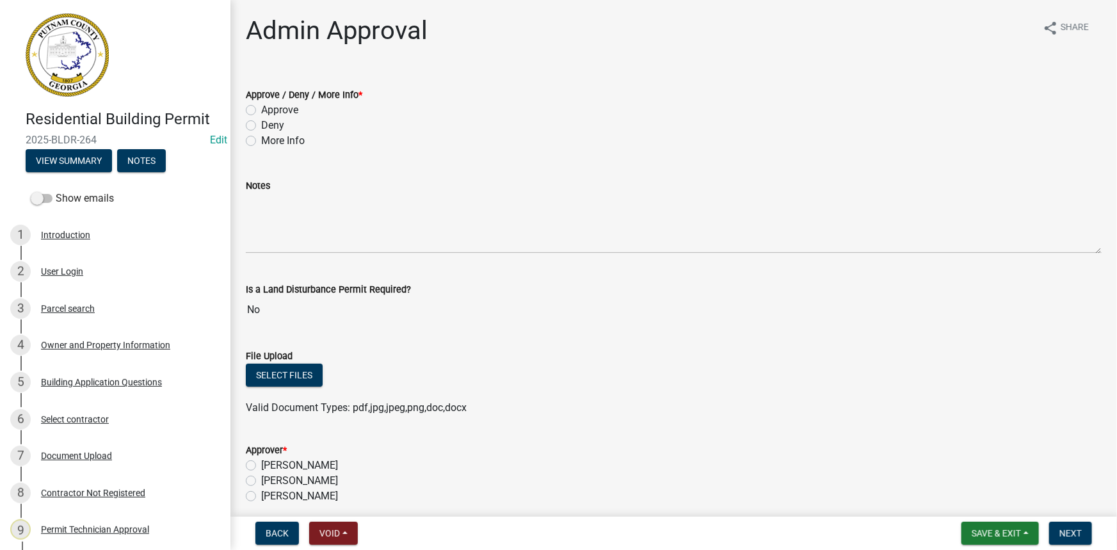
click at [270, 98] on label "Approve / Deny / More Info *" at bounding box center [304, 95] width 117 height 9
click at [270, 109] on label "Approve" at bounding box center [279, 109] width 37 height 15
click at [270, 109] on input "Approve" at bounding box center [265, 106] width 8 height 8
radio input "true"
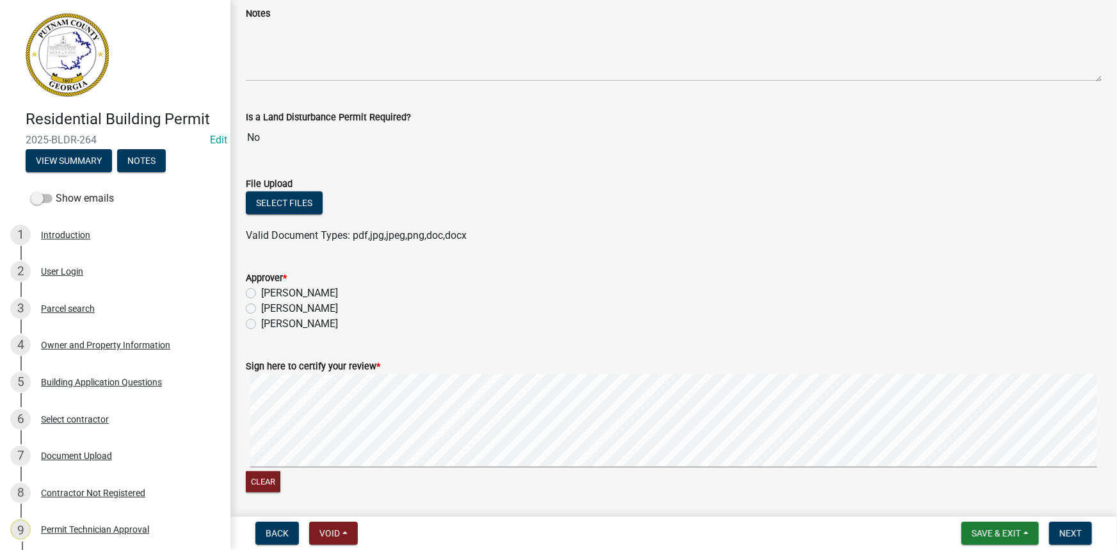
scroll to position [174, 0]
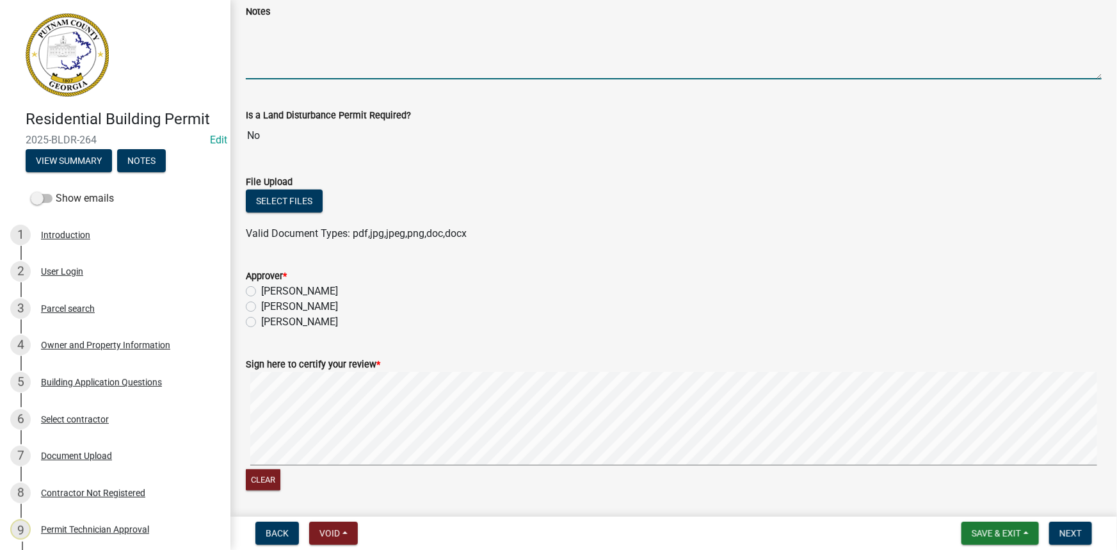
click at [321, 58] on textarea "Notes" at bounding box center [674, 49] width 856 height 60
paste textarea "Minor remodel. Approved per L. Jackson 9-4-25"
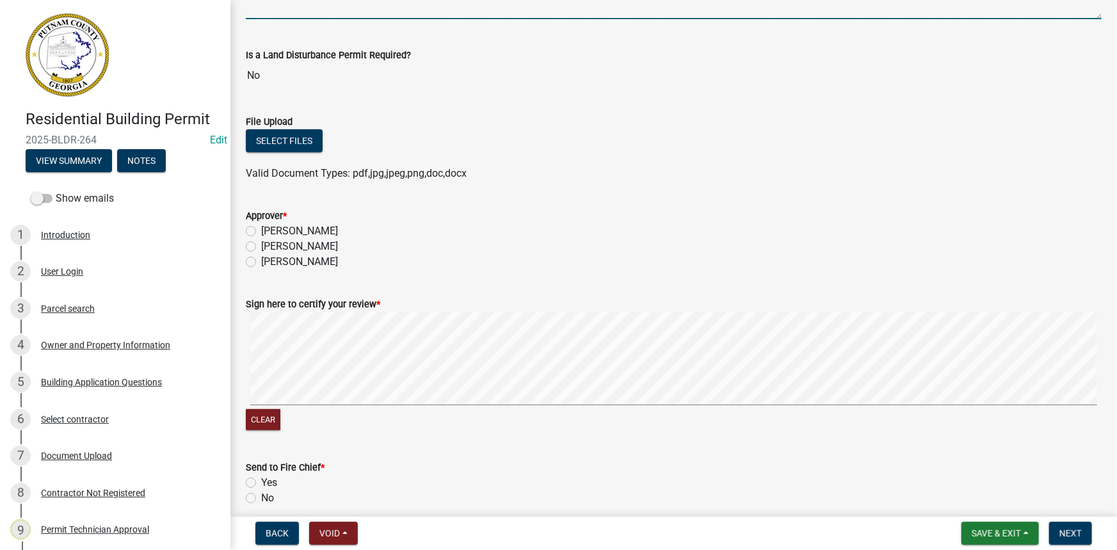
scroll to position [291, 0]
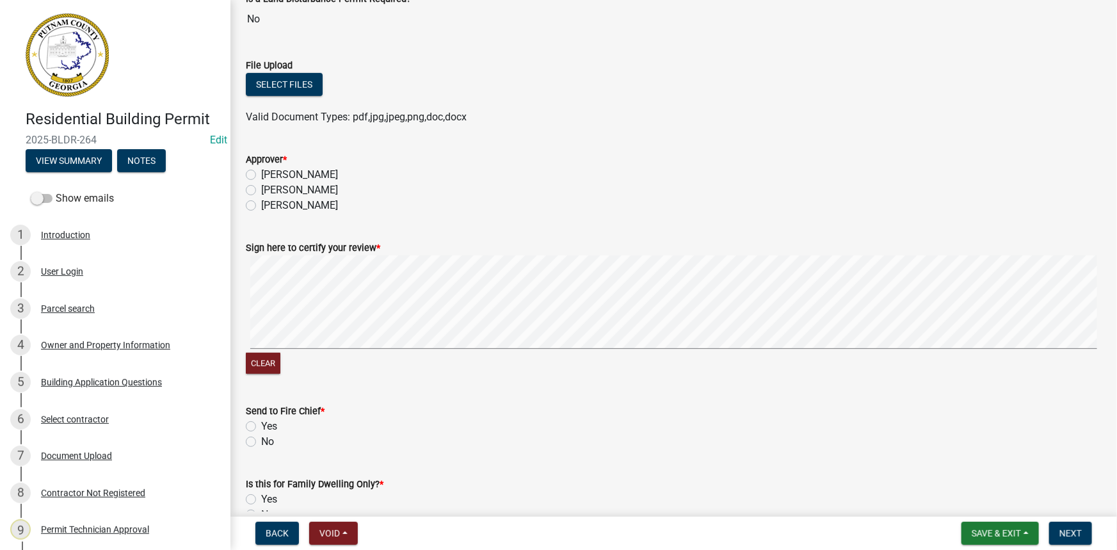
type textarea "Minor remodel. Approved per L. Jackson 9-4-25"
click at [328, 195] on label "Courtney Andrews" at bounding box center [299, 189] width 77 height 15
click at [270, 191] on input "Courtney Andrews" at bounding box center [265, 186] width 8 height 8
radio input "true"
click at [264, 441] on label "No" at bounding box center [267, 441] width 13 height 15
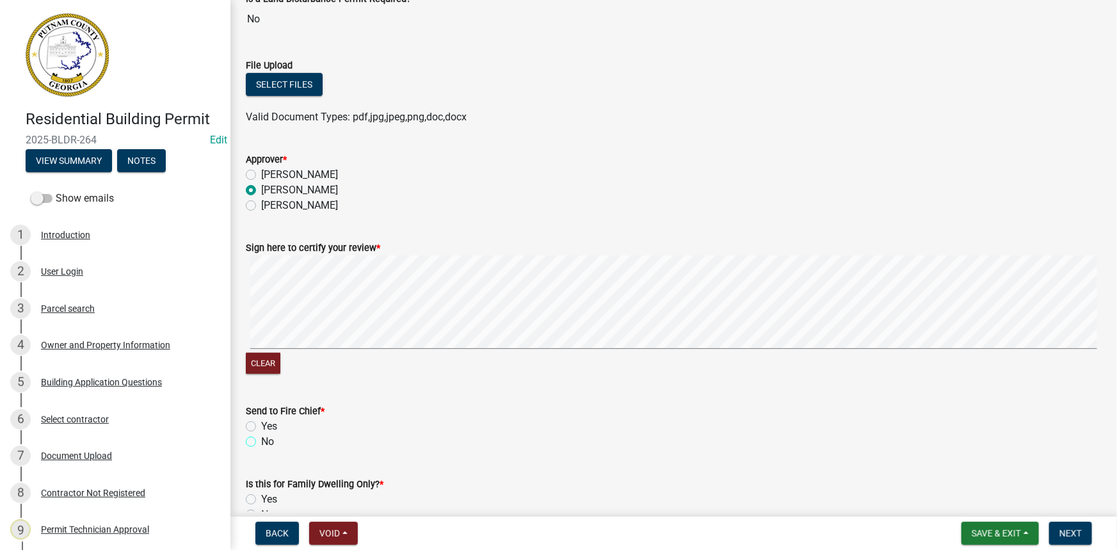
click at [264, 441] on input "No" at bounding box center [265, 438] width 8 height 8
radio input "true"
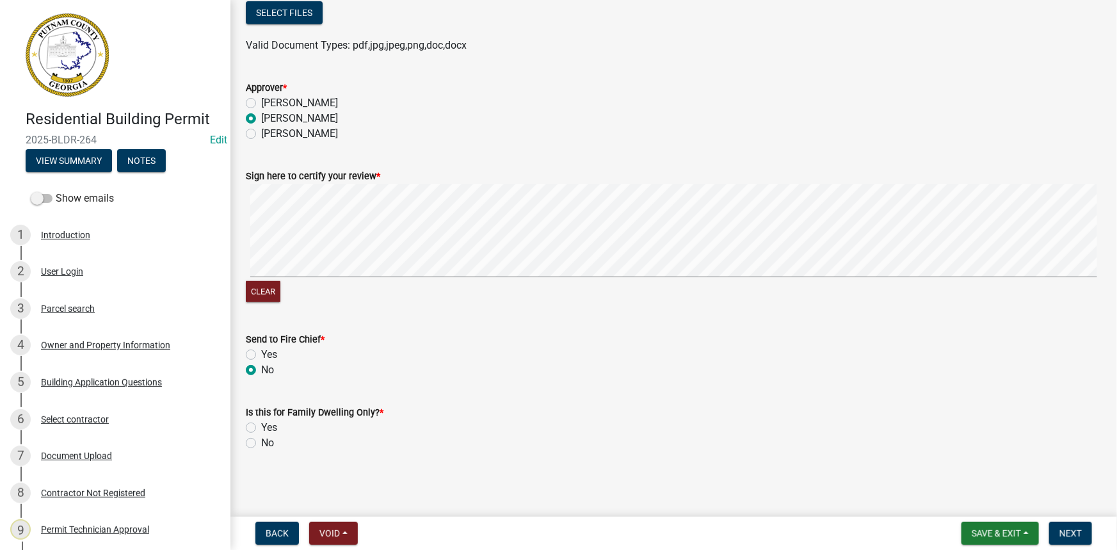
click at [269, 442] on label "No" at bounding box center [267, 442] width 13 height 15
click at [269, 442] on input "No" at bounding box center [265, 439] width 8 height 8
radio input "true"
click at [1088, 536] on button "Next" at bounding box center [1070, 533] width 43 height 23
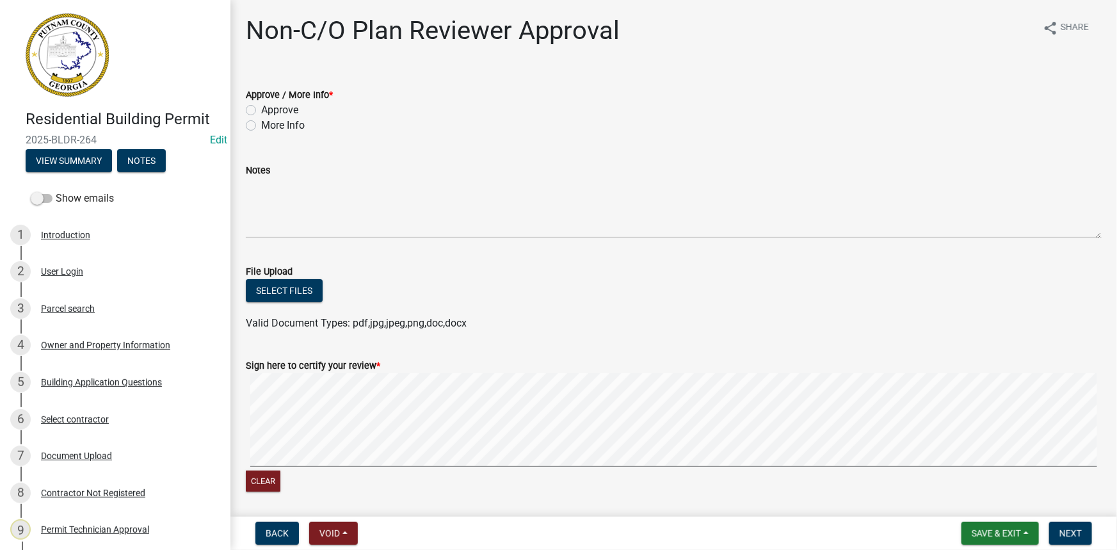
click at [295, 109] on label "Approve" at bounding box center [279, 109] width 37 height 15
click at [270, 109] on input "Approve" at bounding box center [265, 106] width 8 height 8
radio input "true"
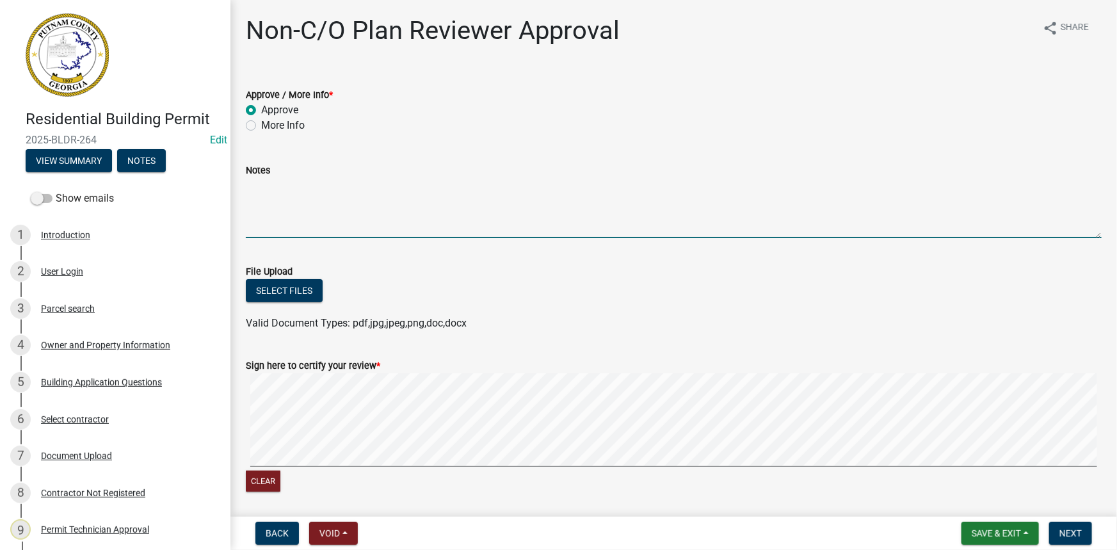
click at [335, 200] on textarea "Notes" at bounding box center [674, 208] width 856 height 60
paste textarea "Minor remodel. Approved per L. Jackson 9-4-25"
type textarea "Minor remodel. Approved per L. Jackson 9-4-25"
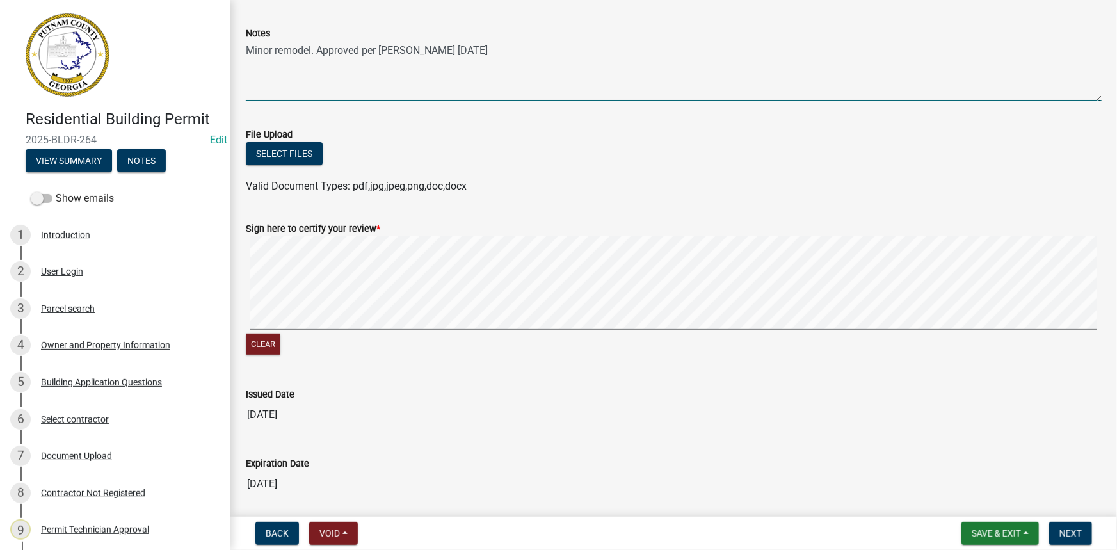
scroll to position [183, 0]
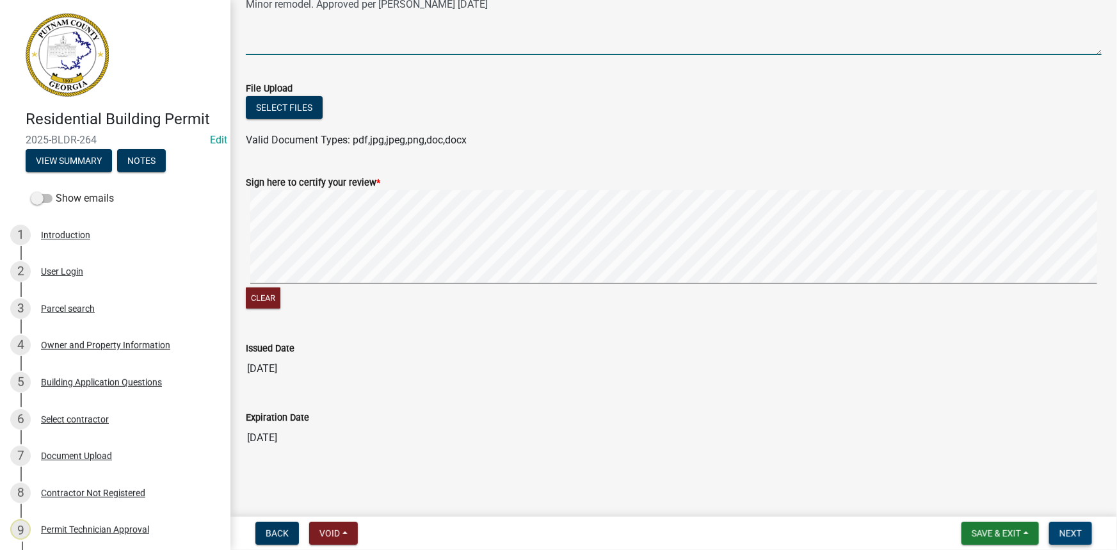
click at [1076, 533] on span "Next" at bounding box center [1071, 533] width 22 height 10
